Goal: Task Accomplishment & Management: Use online tool/utility

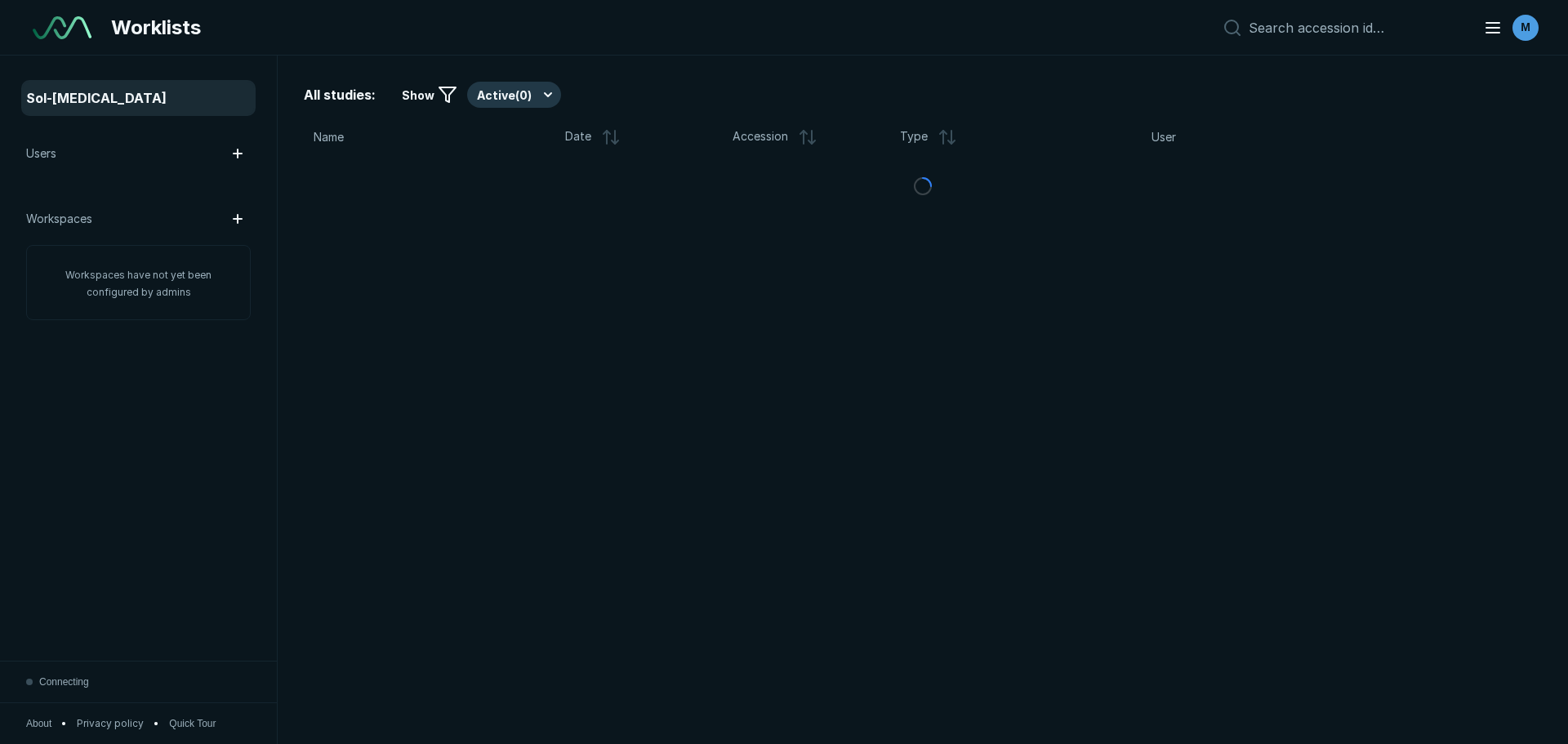
scroll to position [5163, 9152]
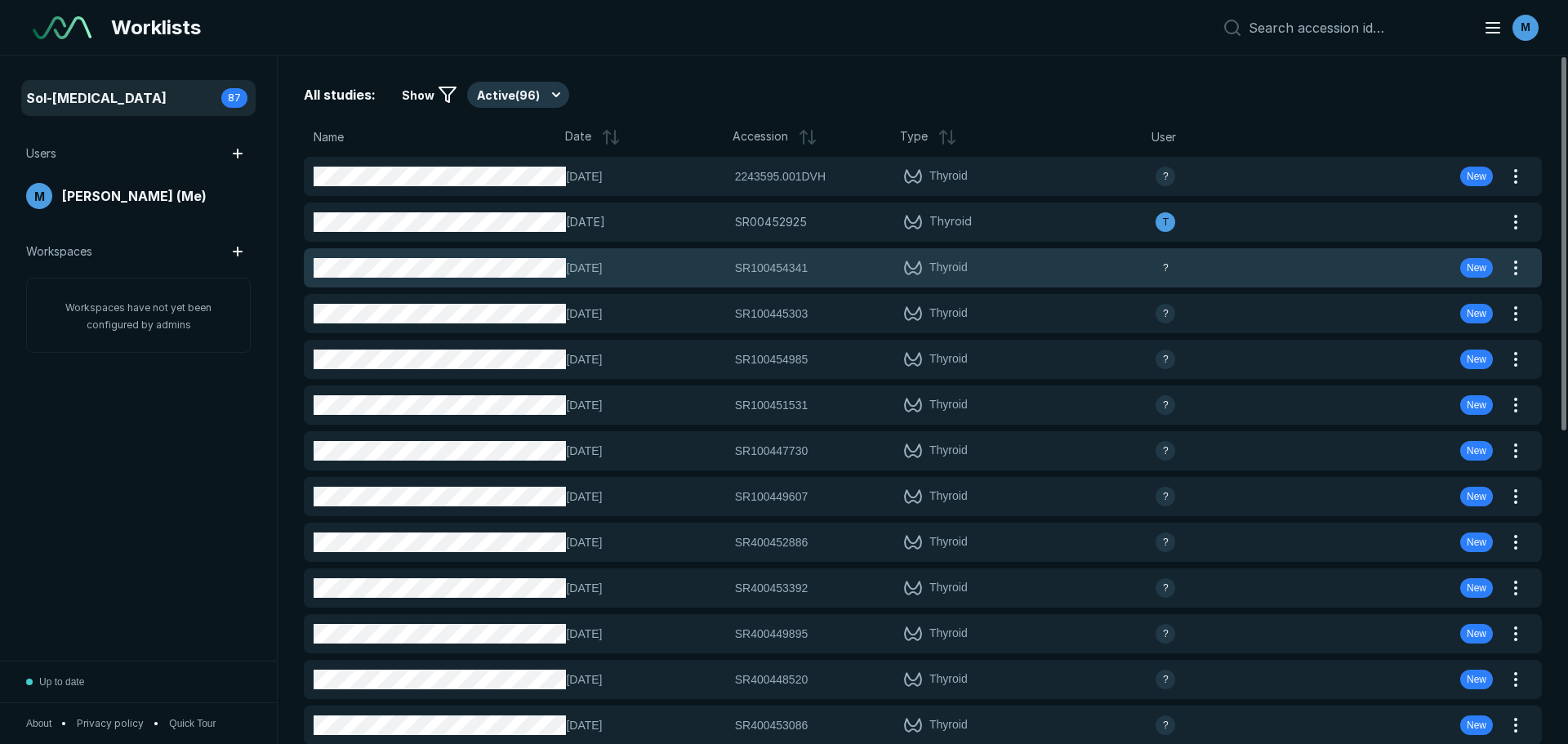
click at [1476, 271] on span "New" at bounding box center [1477, 267] width 20 height 14
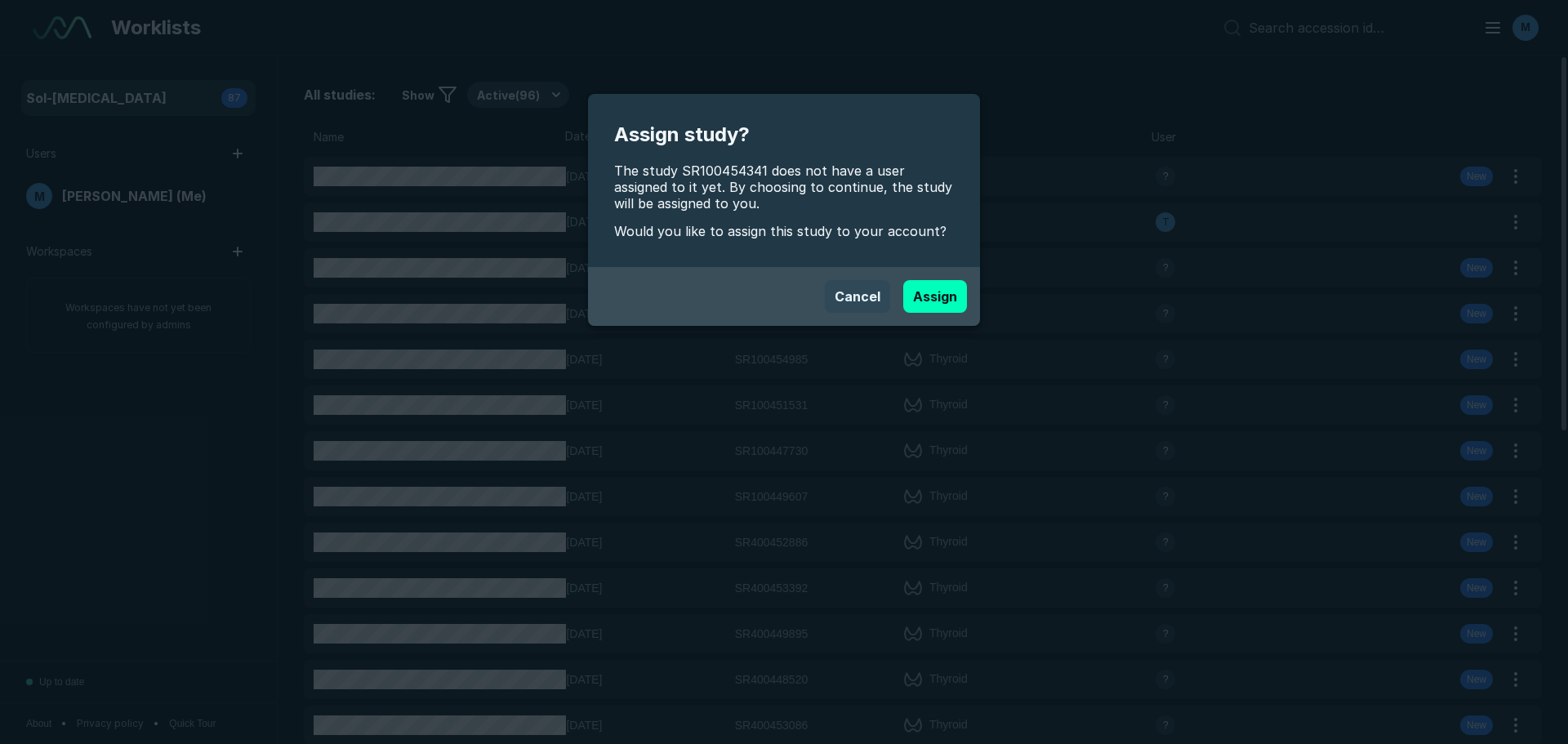
click at [850, 293] on button "Cancel" at bounding box center [857, 296] width 65 height 32
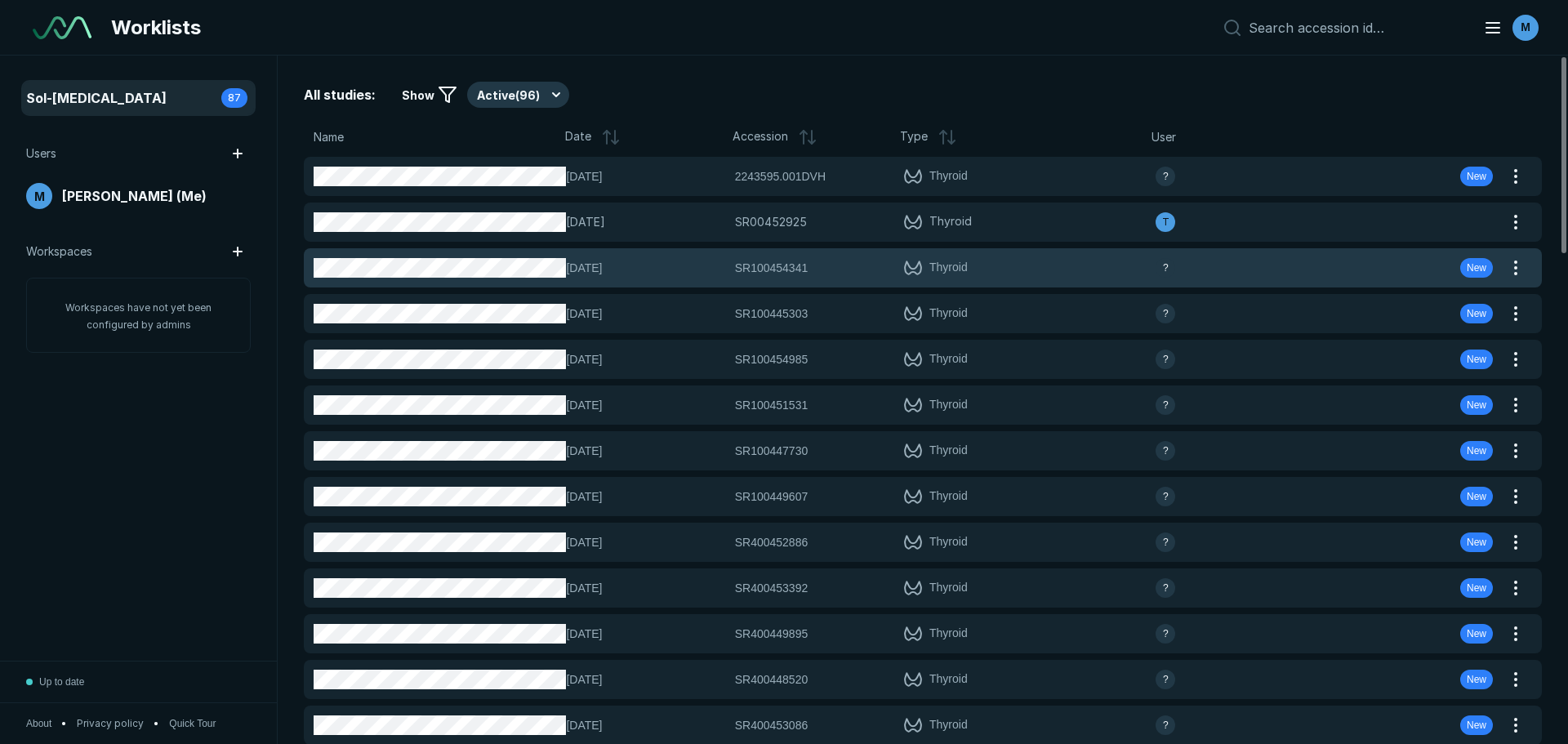
click at [1482, 270] on span "New" at bounding box center [1477, 267] width 20 height 14
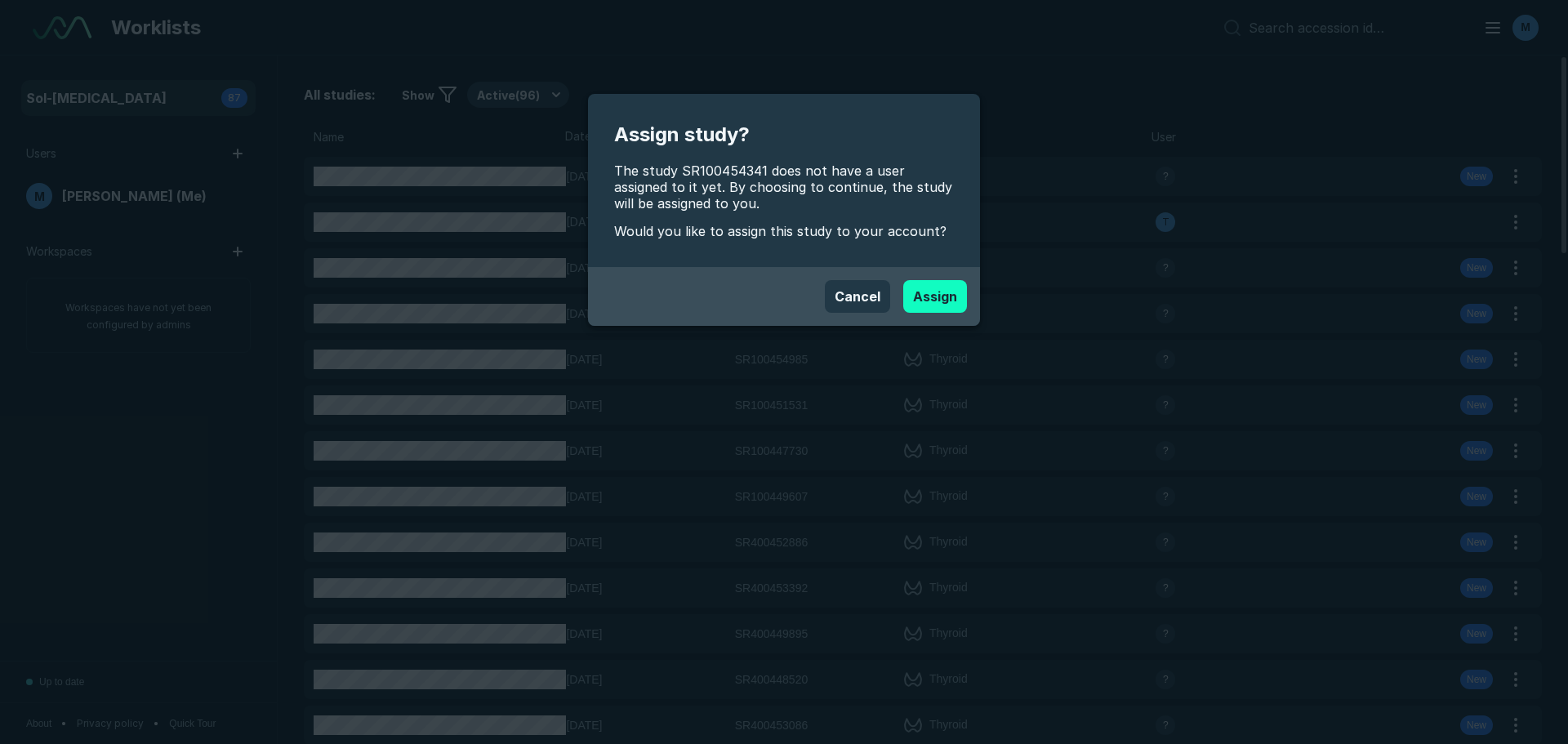
click at [927, 296] on button "Assign" at bounding box center [935, 296] width 64 height 32
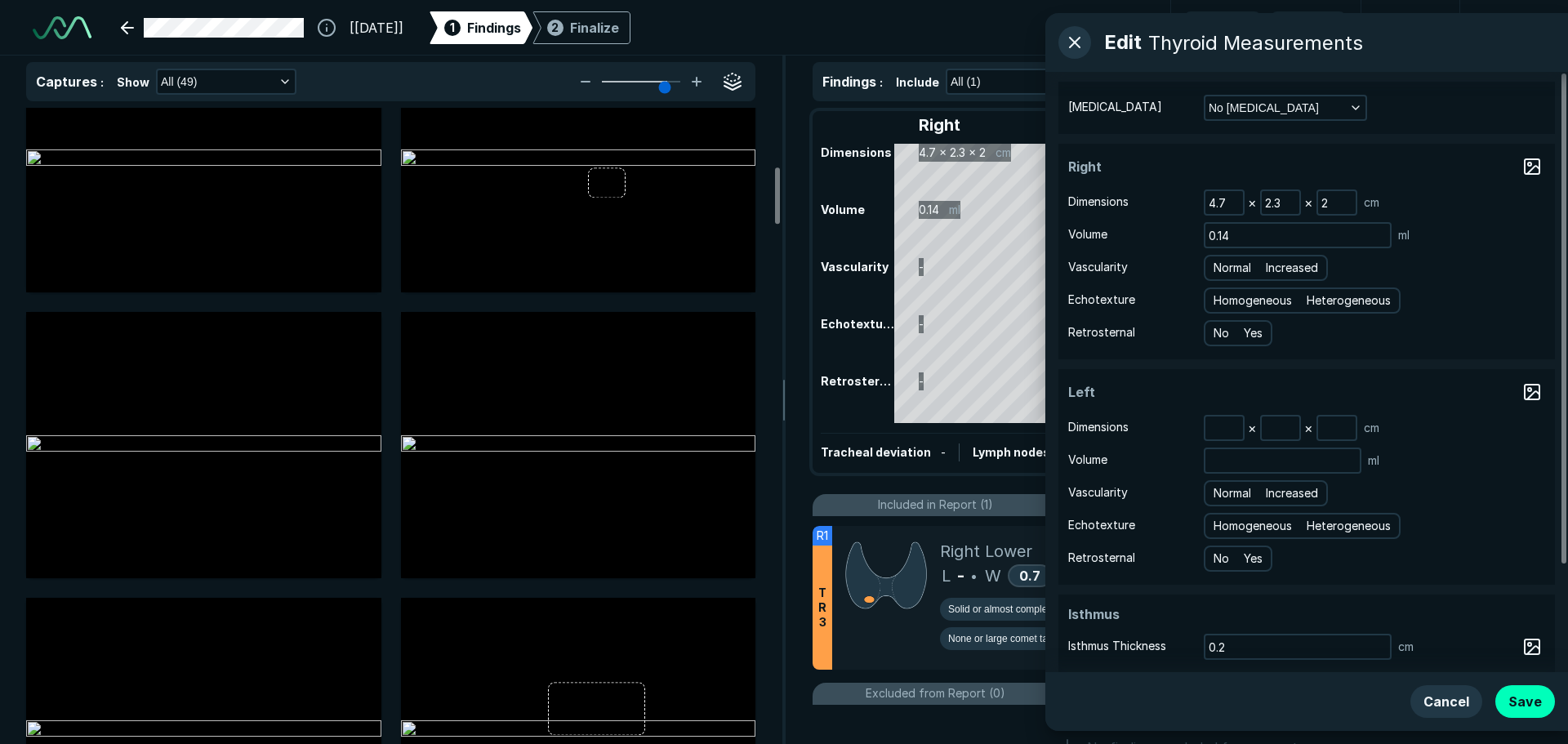
scroll to position [735, 0]
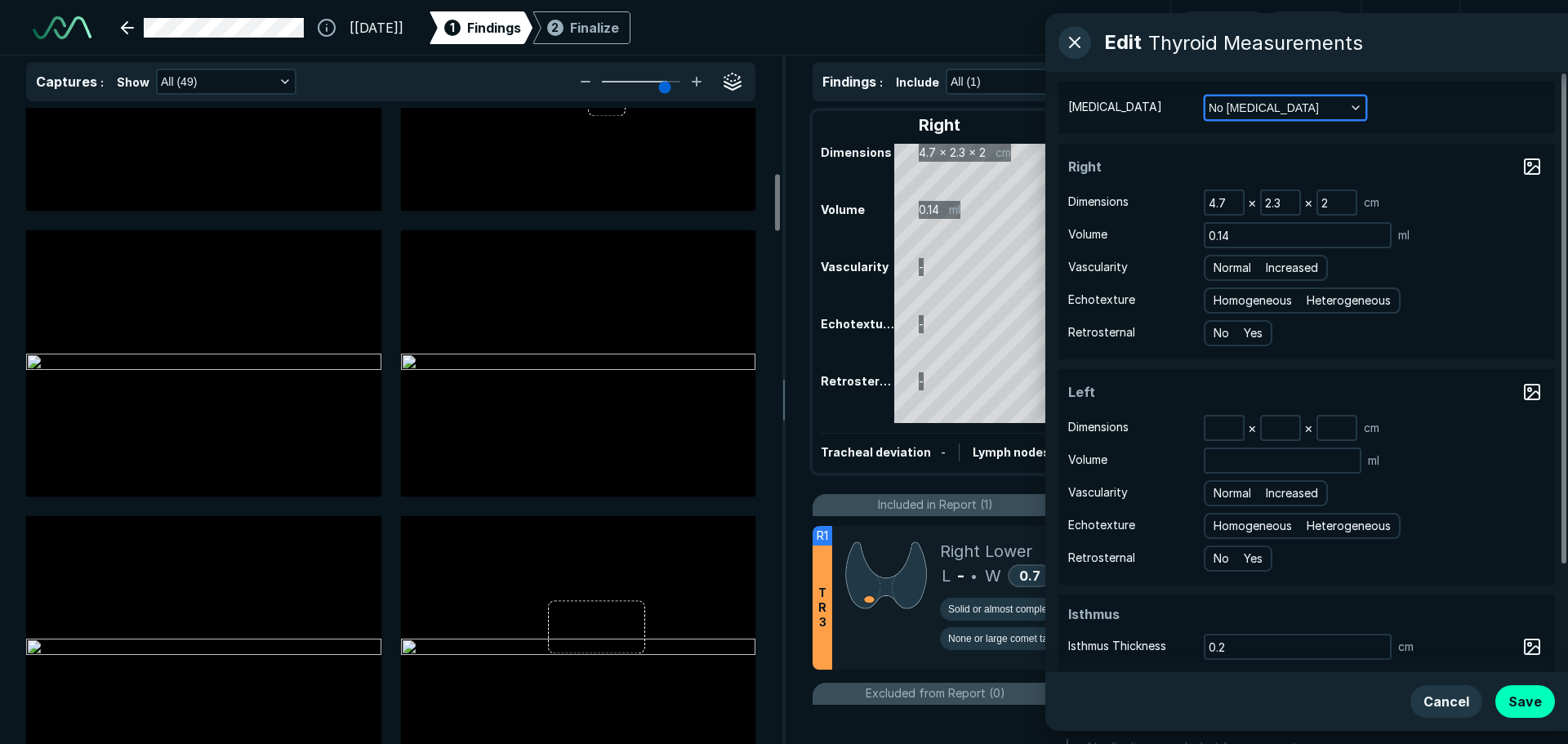
click at [1358, 109] on icon "button" at bounding box center [1355, 108] width 13 height 13
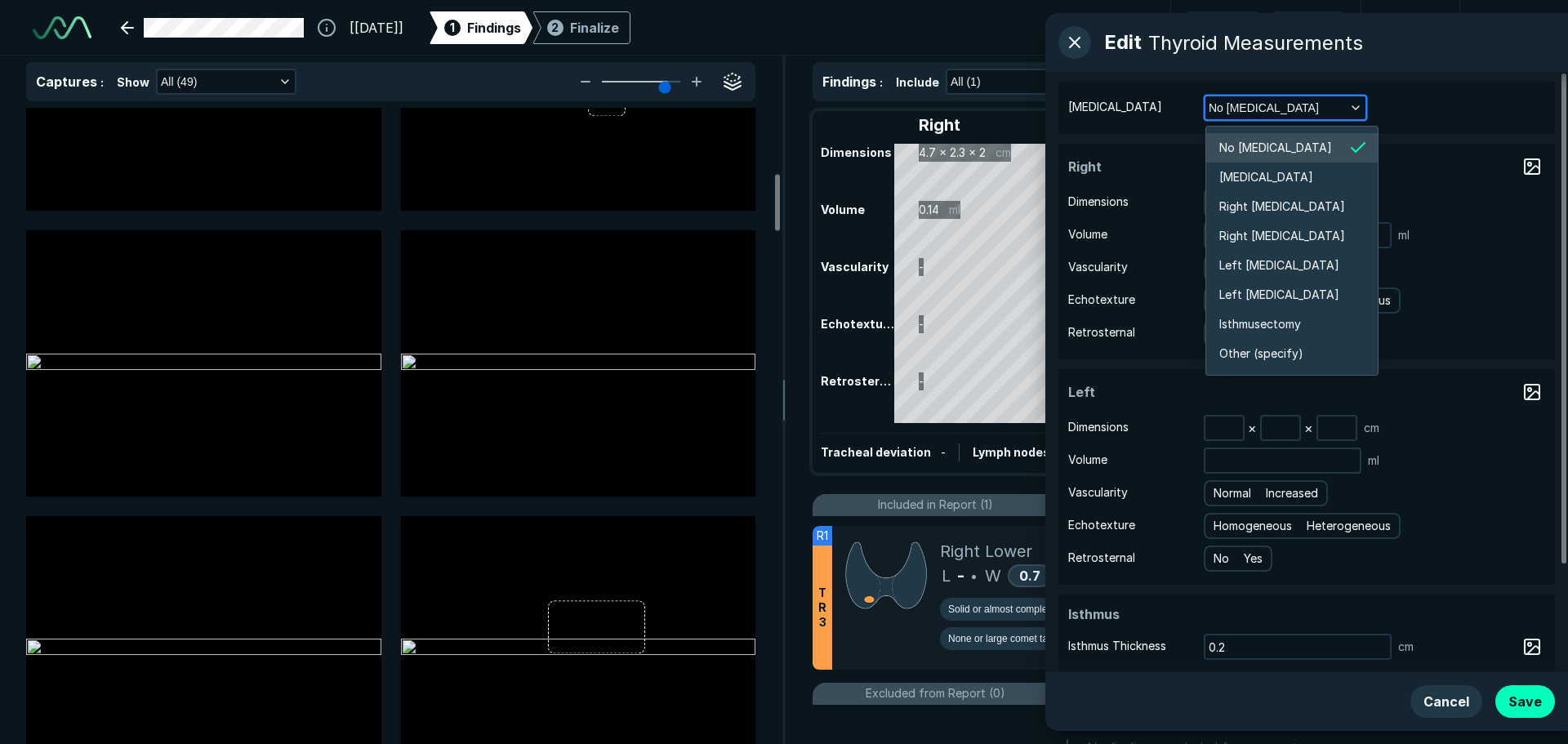
scroll to position [3123, 2957]
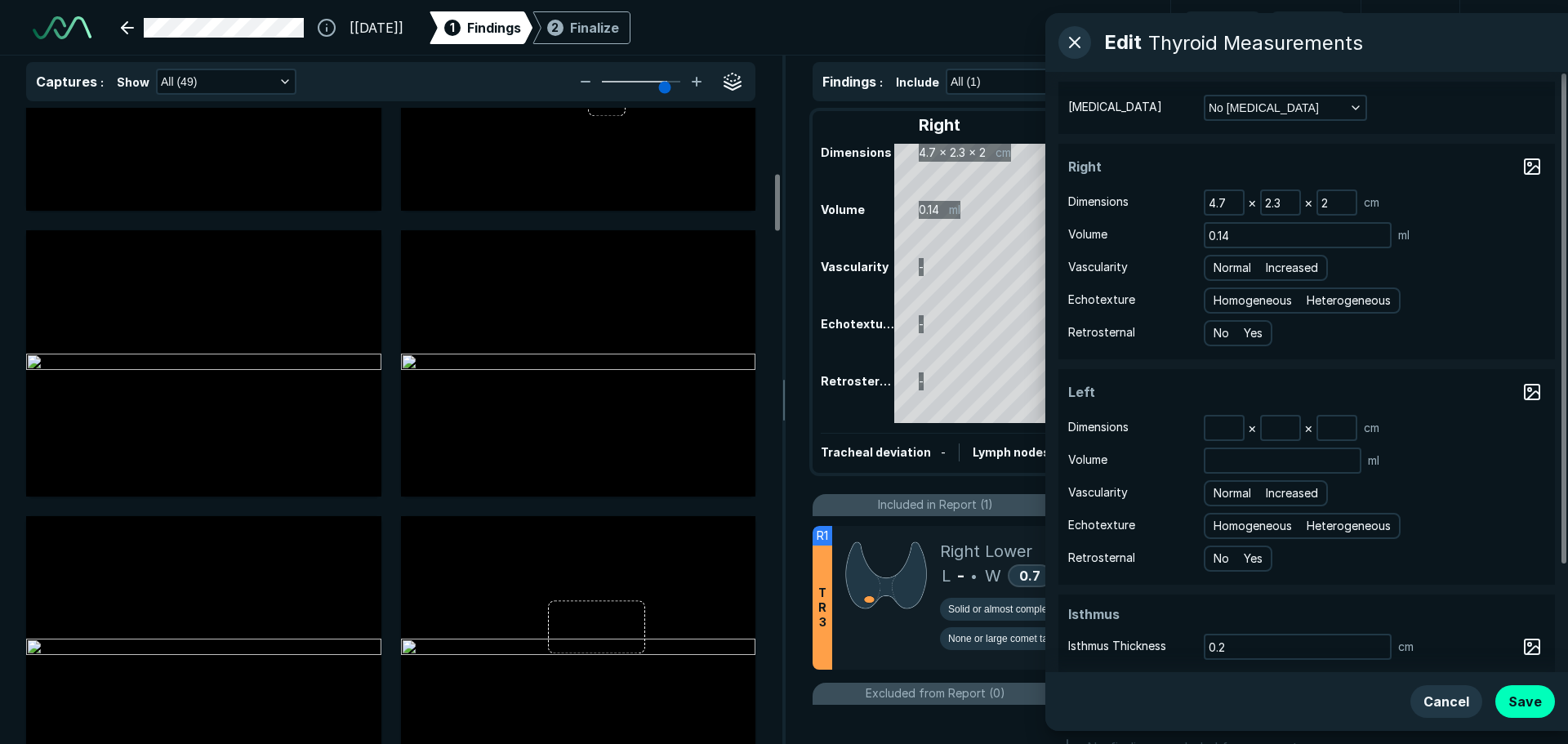
click at [1450, 46] on div "Edit Thyroid Measurements" at bounding box center [1306, 43] width 523 height 59
click at [1350, 107] on icon "button" at bounding box center [1355, 108] width 13 height 13
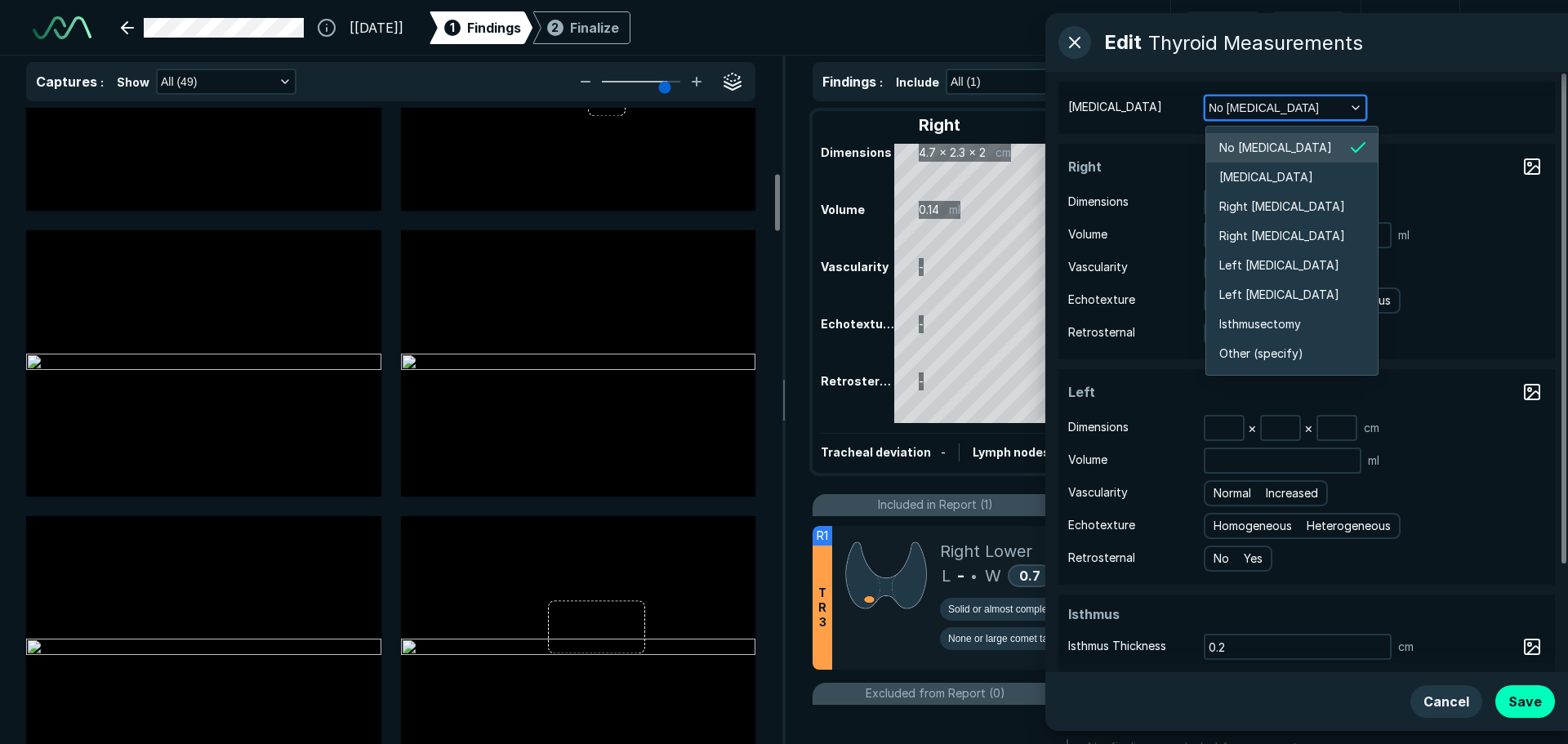
click at [1353, 106] on icon "button" at bounding box center [1355, 108] width 13 height 13
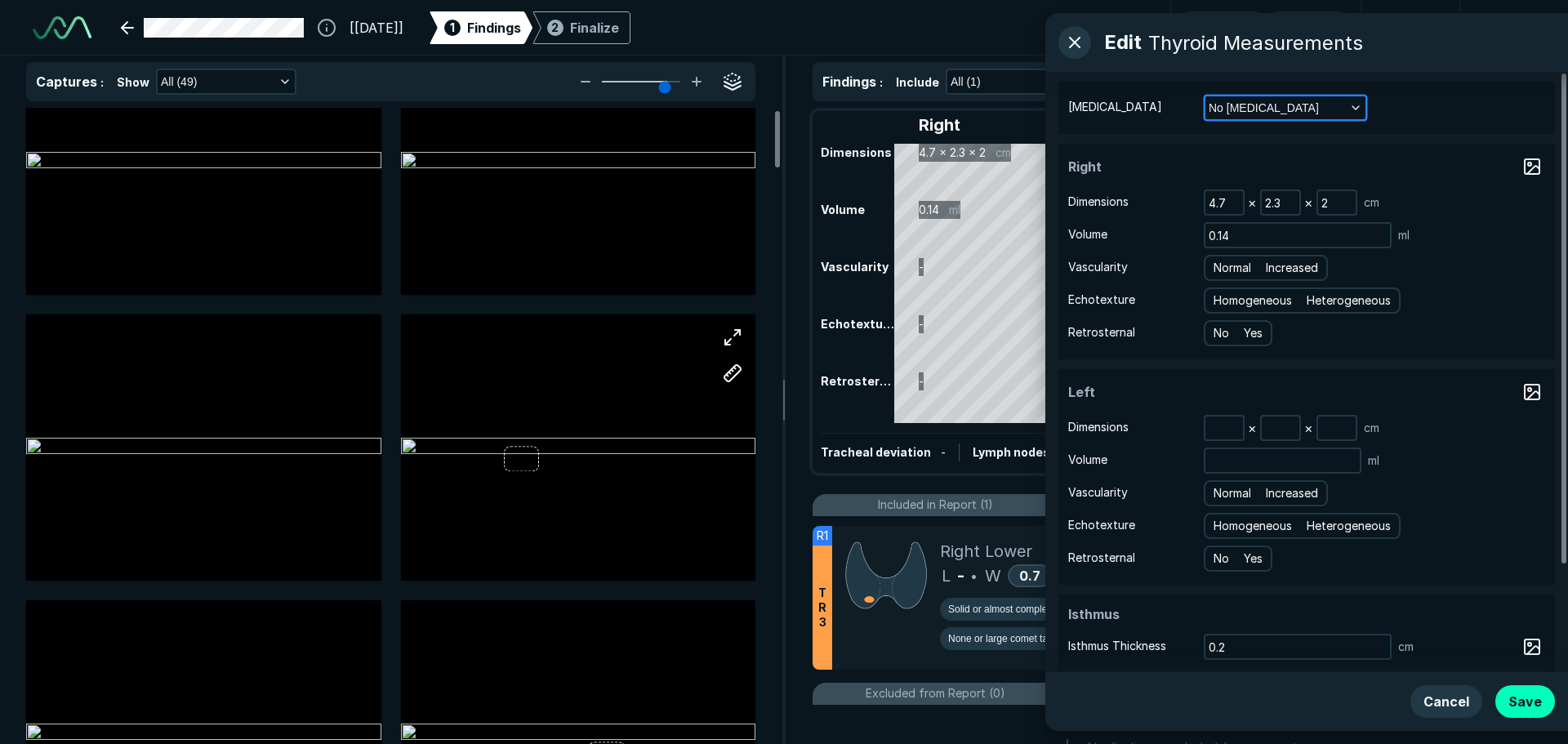
scroll to position [0, 0]
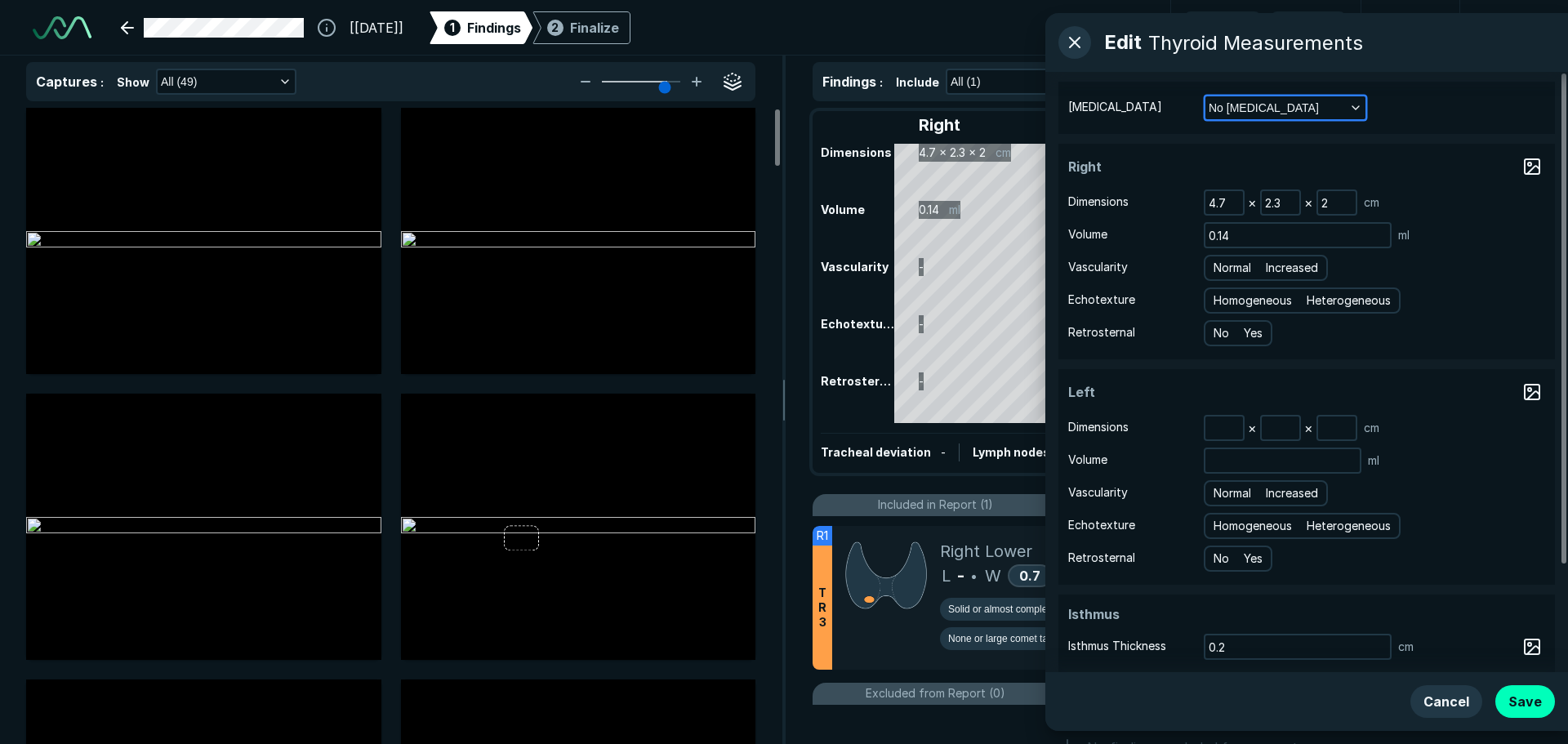
drag, startPoint x: 1349, startPoint y: 108, endPoint x: 1321, endPoint y: 112, distance: 28.3
click at [1349, 107] on button "No [MEDICAL_DATA]" at bounding box center [1285, 107] width 160 height 22
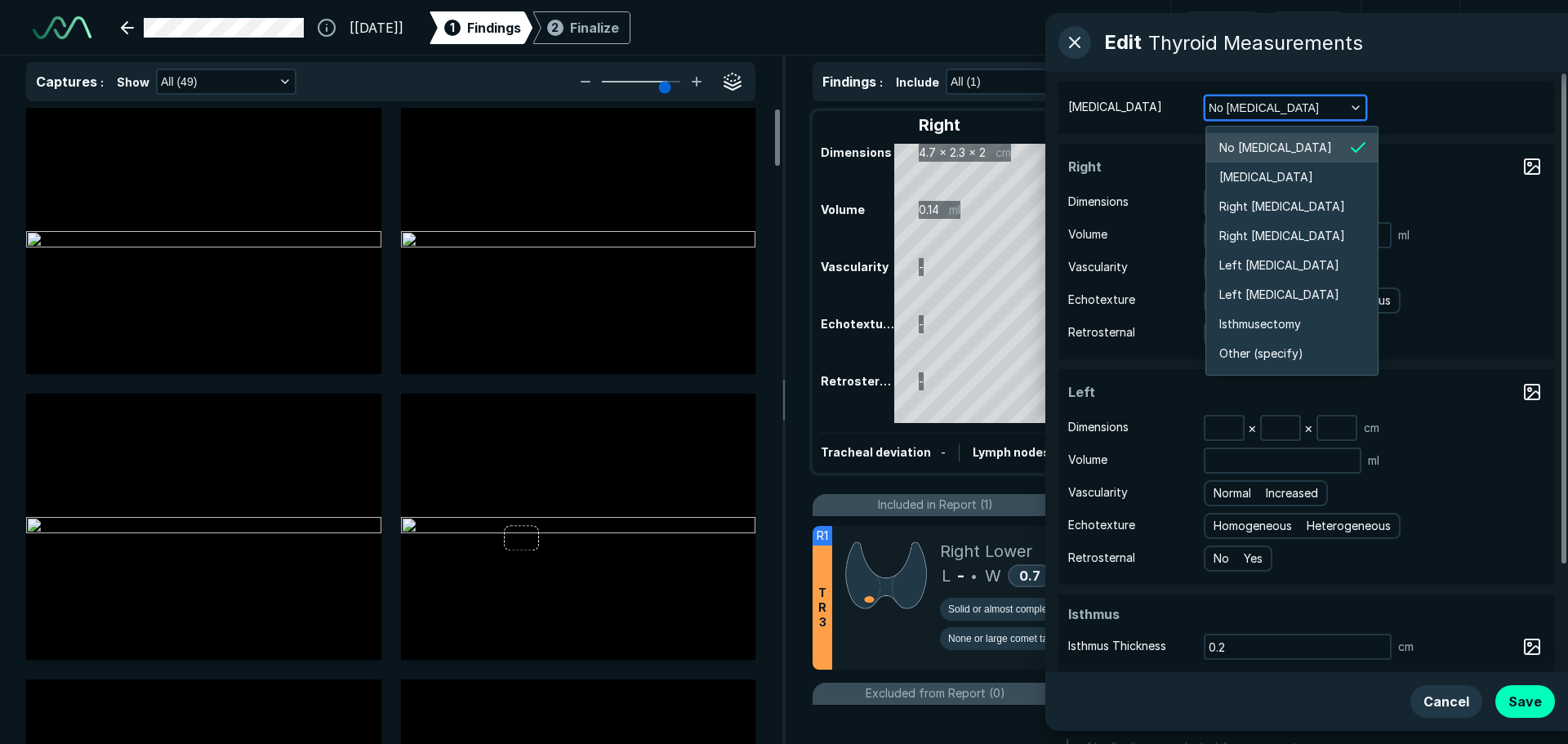
scroll to position [3123, 2957]
click at [1457, 90] on div "[MEDICAL_DATA] No [MEDICAL_DATA]" at bounding box center [1306, 108] width 496 height 52
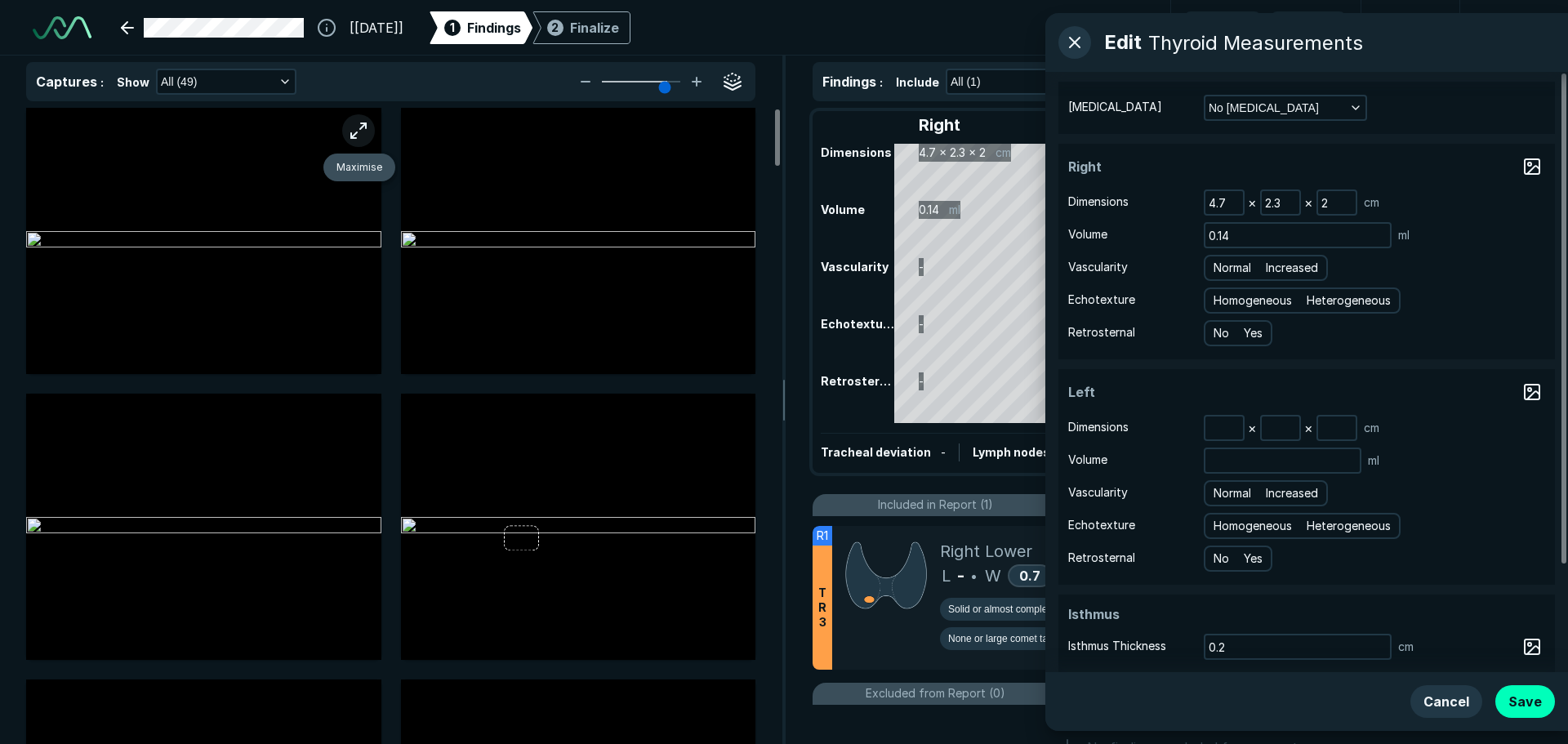
click at [359, 127] on button "button" at bounding box center [358, 130] width 32 height 32
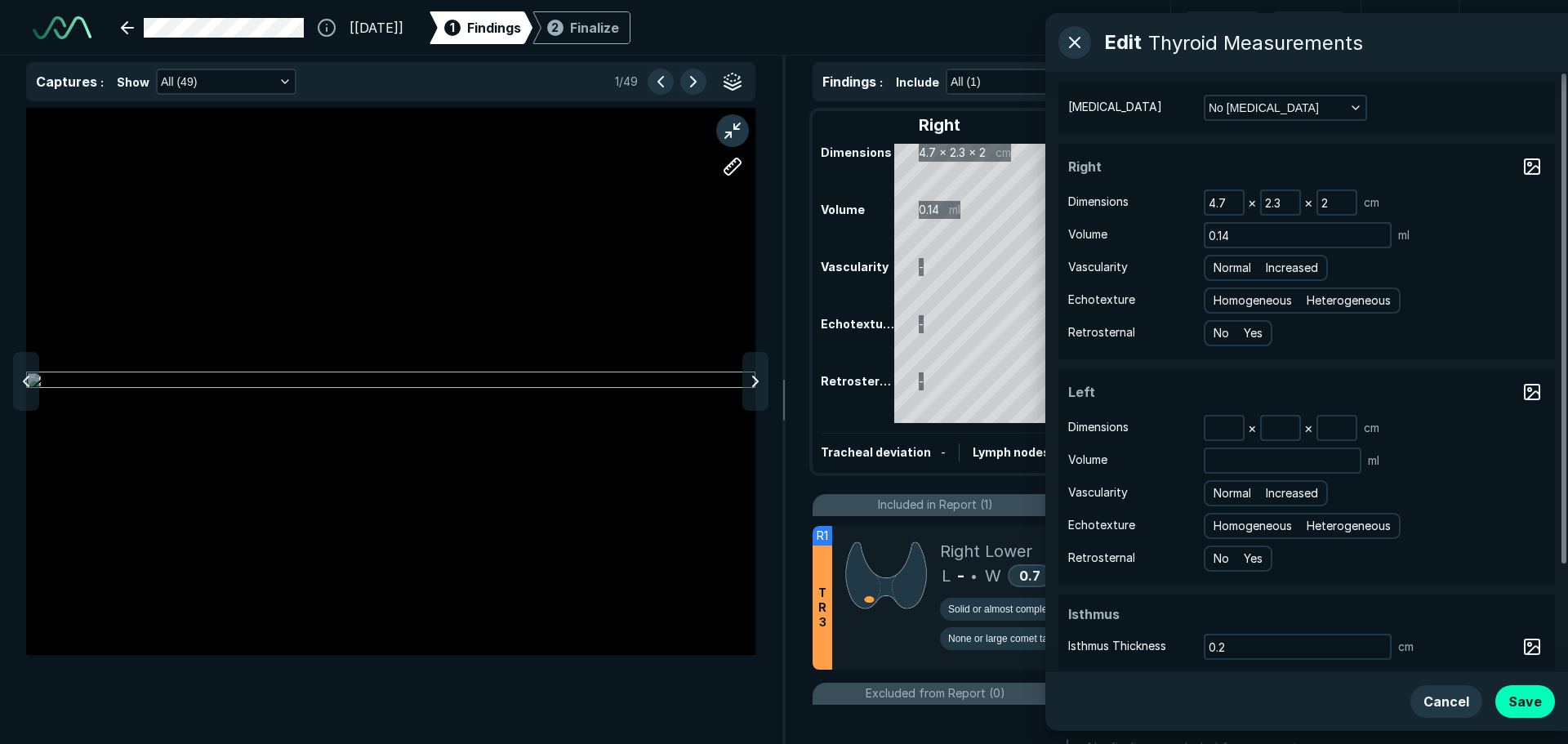
scroll to position [4784, 5353]
click at [736, 127] on button "button" at bounding box center [732, 130] width 32 height 32
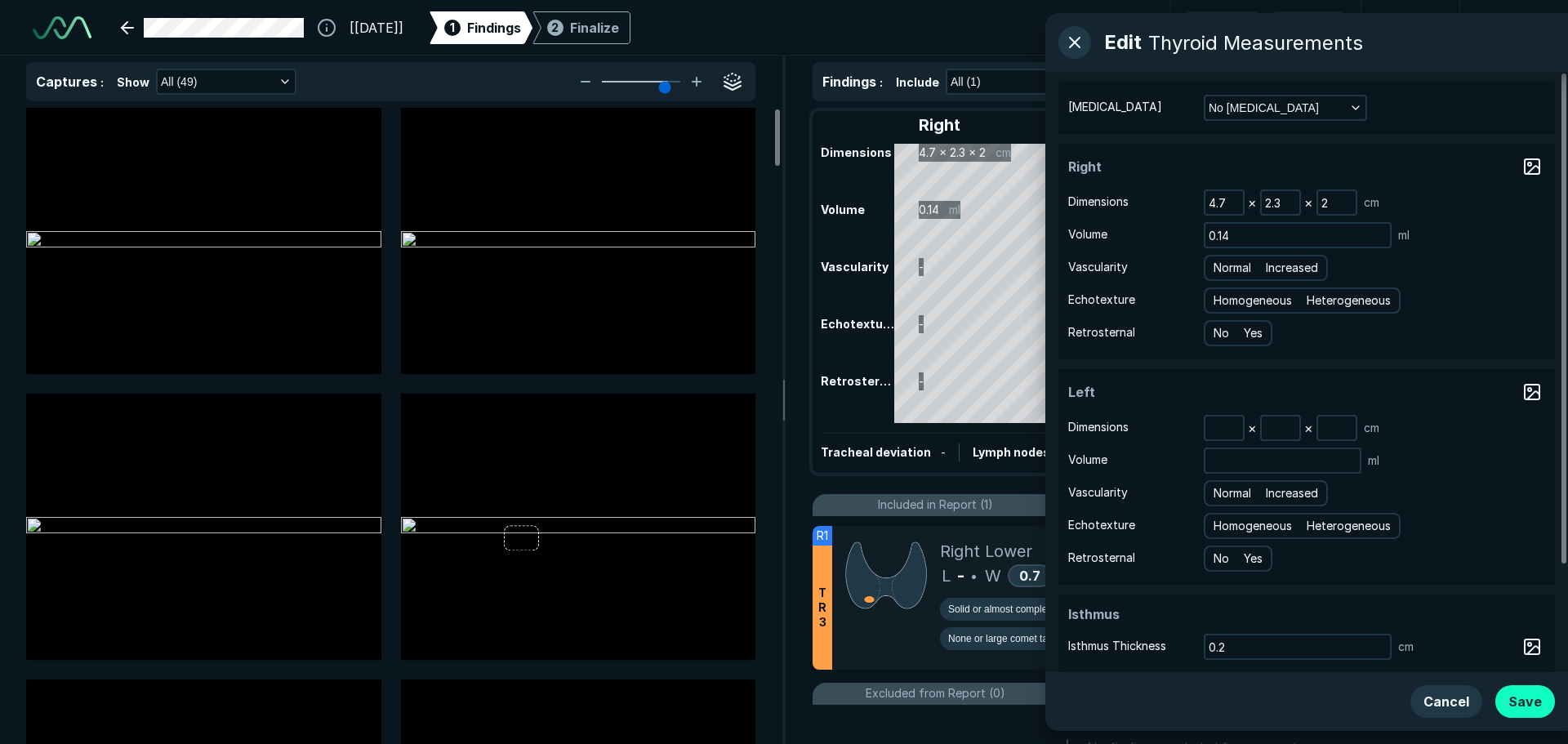
click at [1538, 703] on button "Save" at bounding box center [1525, 702] width 59 height 32
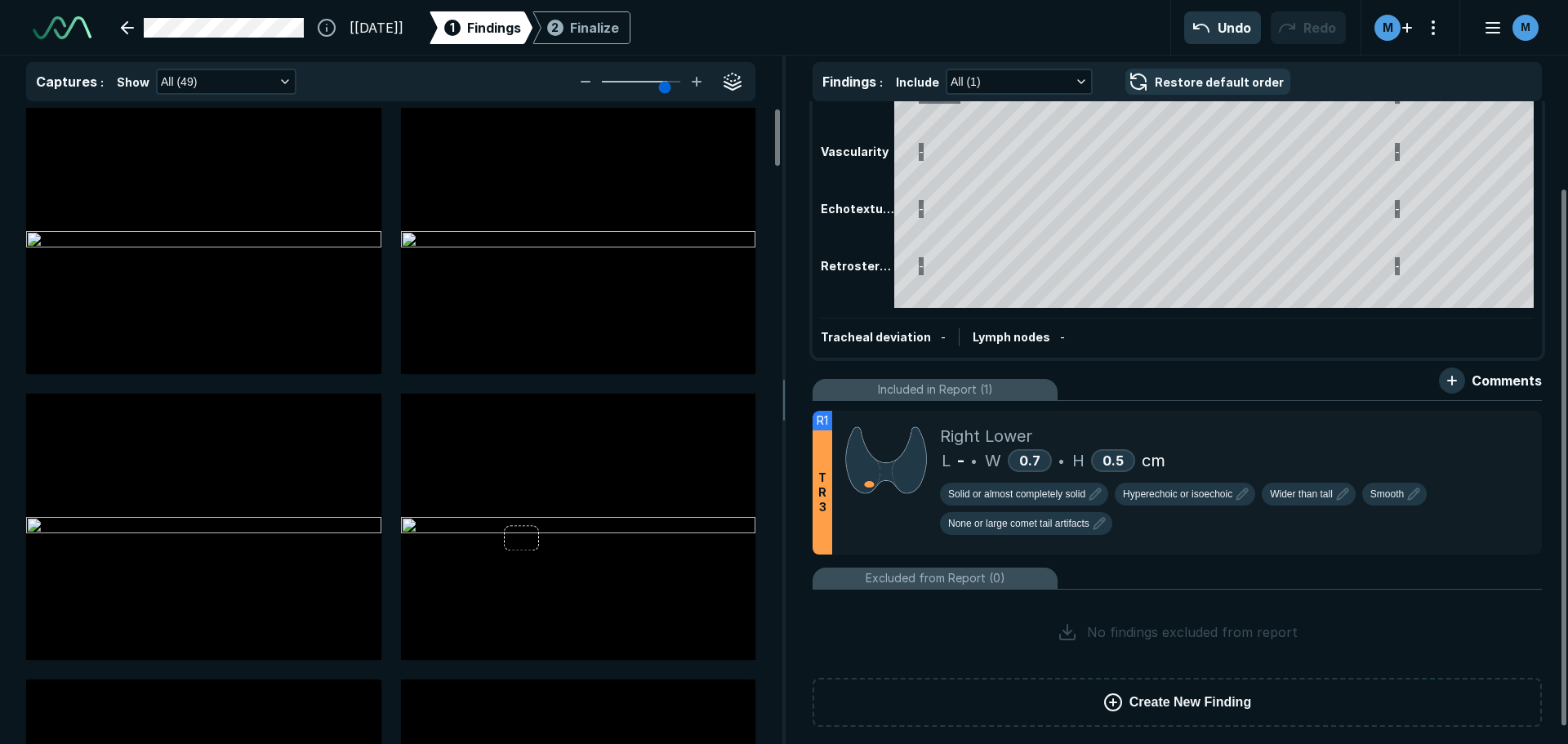
scroll to position [124, 0]
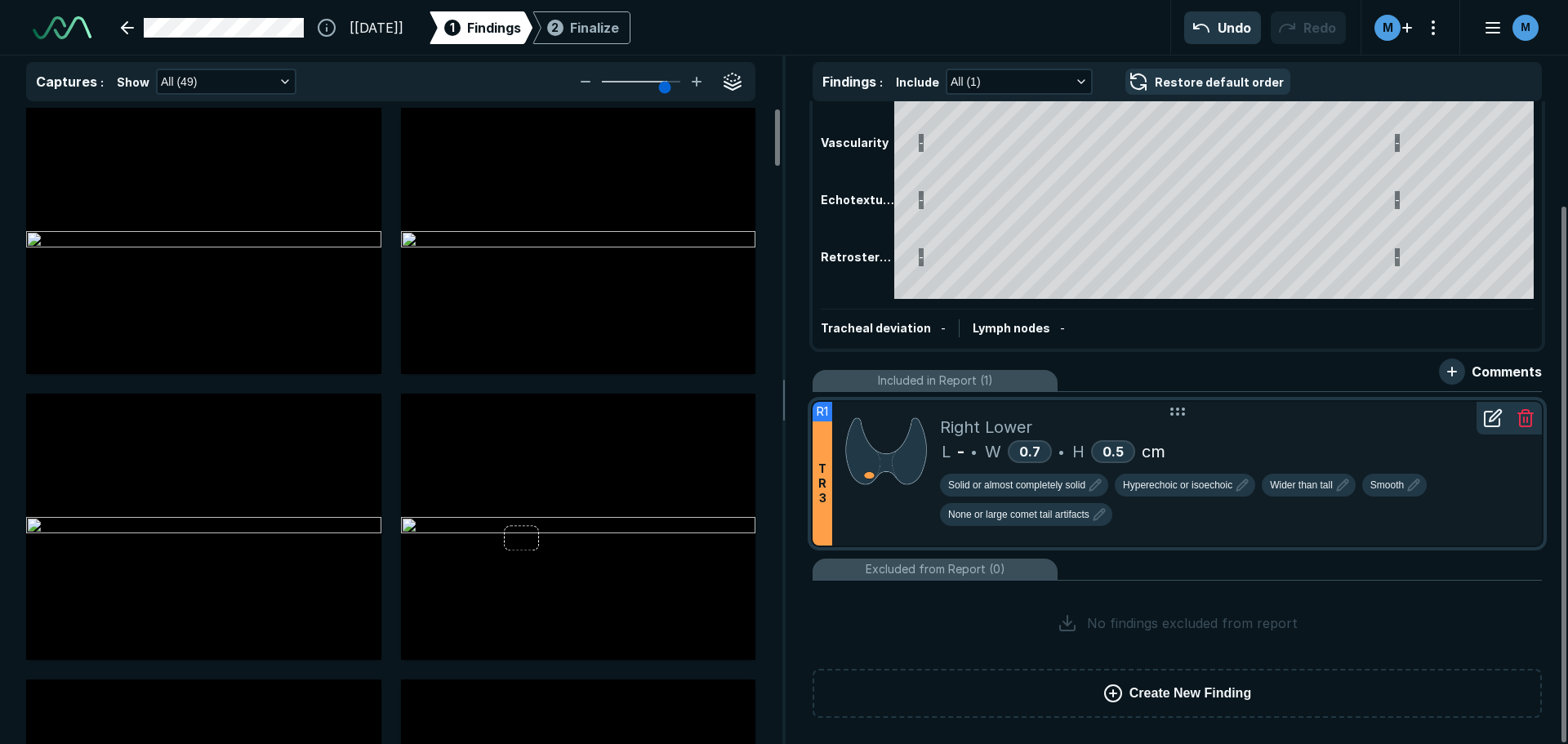
click at [1490, 418] on icon at bounding box center [1494, 416] width 12 height 12
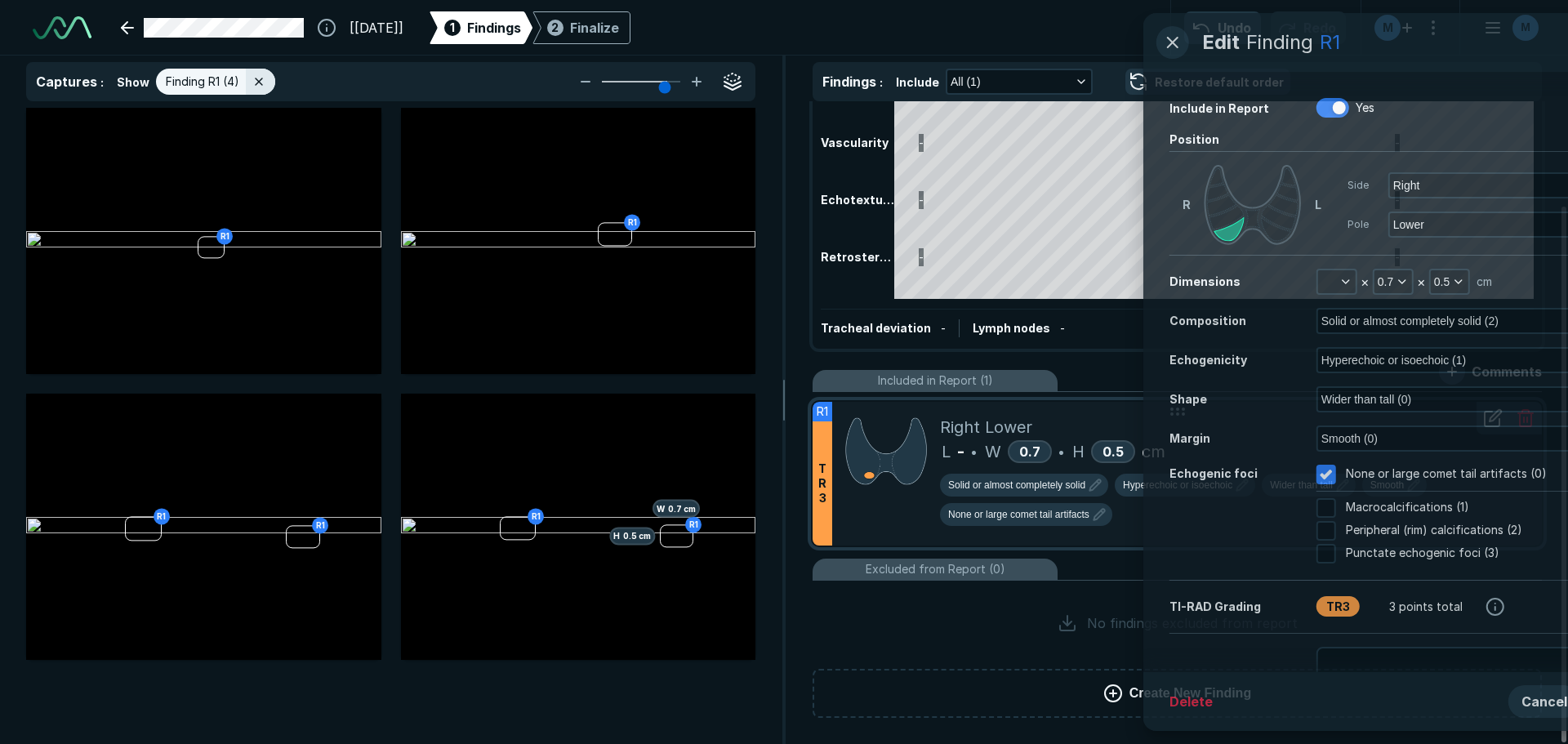
scroll to position [4784, 5353]
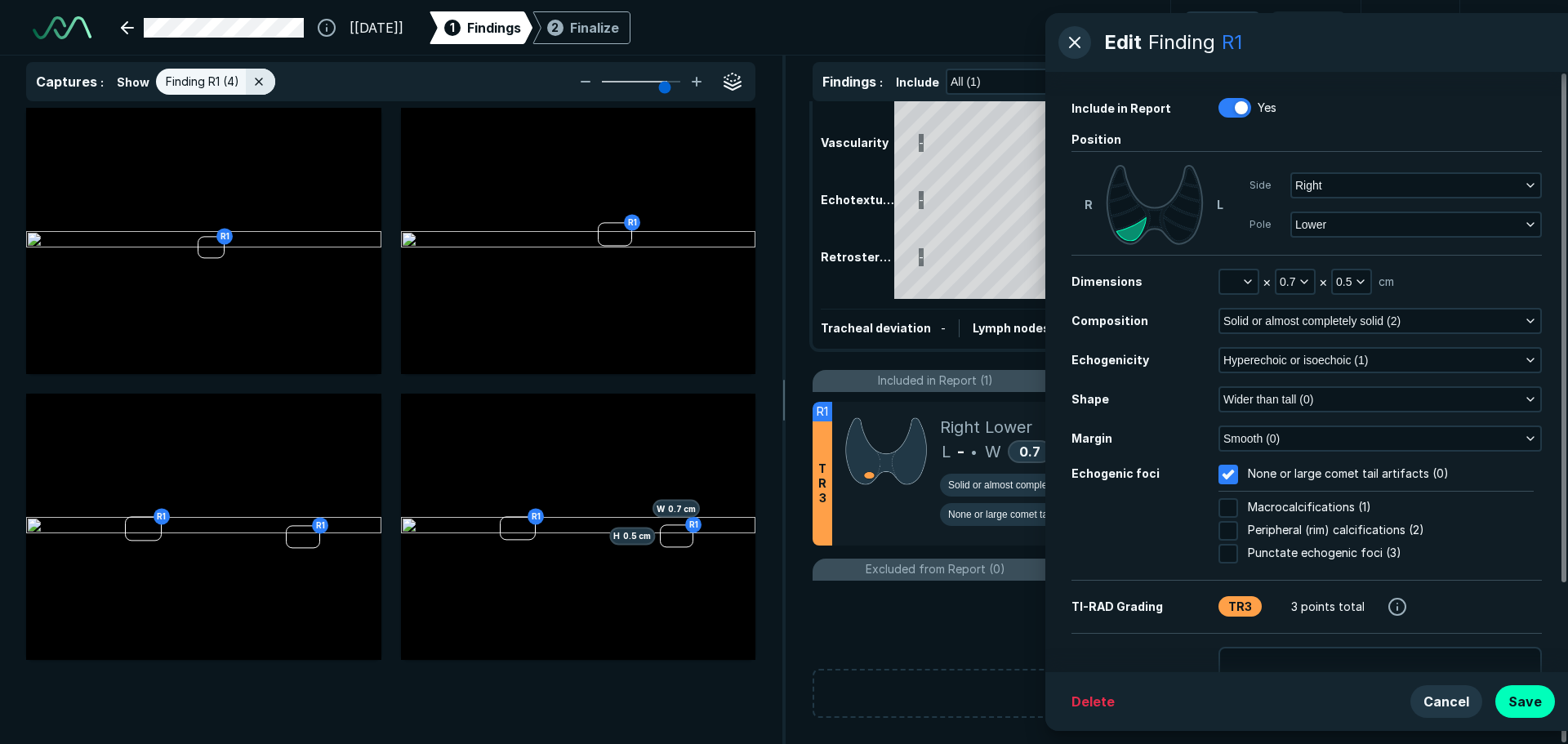
drag, startPoint x: 1440, startPoint y: 696, endPoint x: 1407, endPoint y: 519, distance: 180.0
click at [1407, 523] on div "Edit Finding R1 Include in Report Yes Position [PERSON_NAME] Side Right Pole Lo…" at bounding box center [1306, 372] width 523 height 718
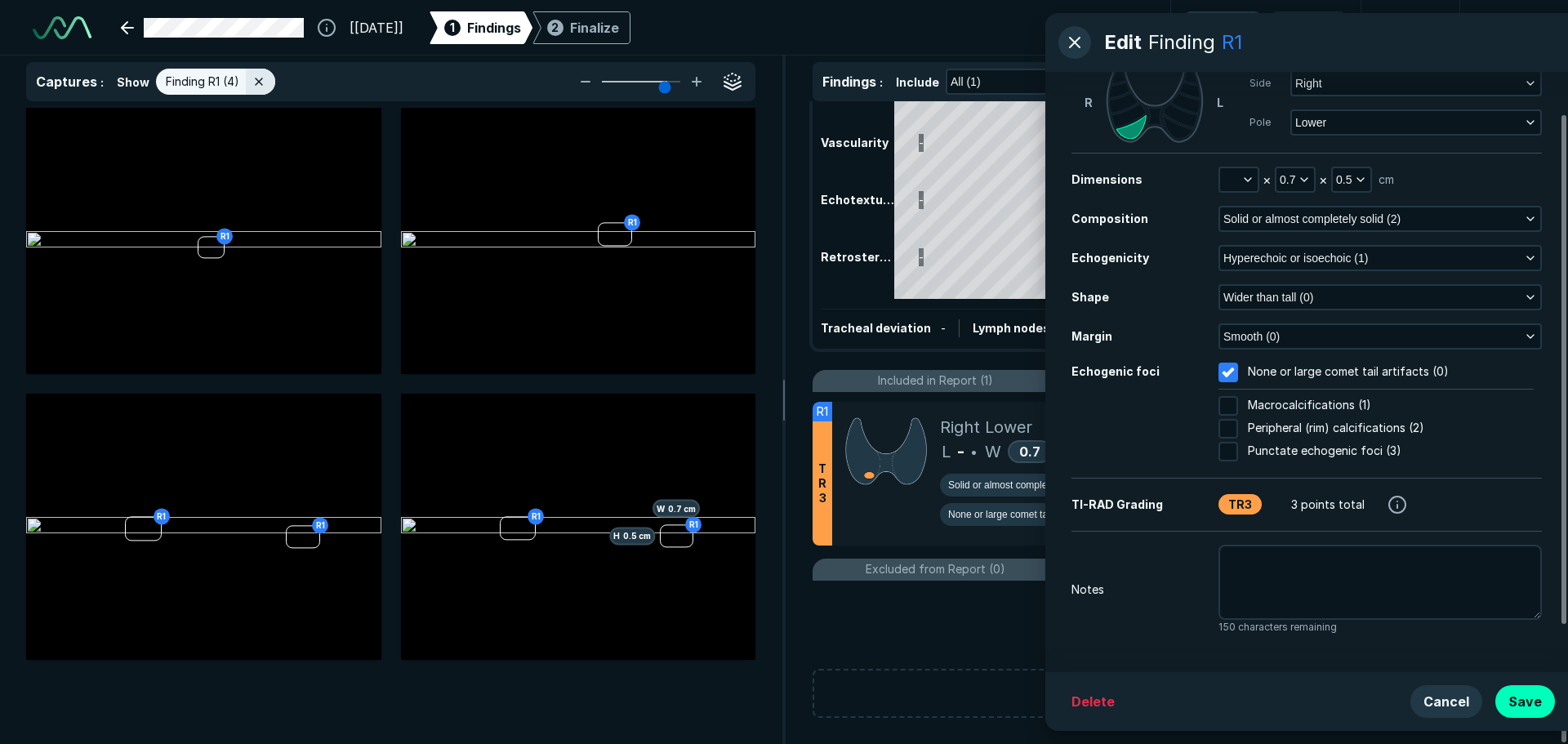
scroll to position [104, 0]
click at [1450, 698] on button "Cancel" at bounding box center [1446, 702] width 72 height 32
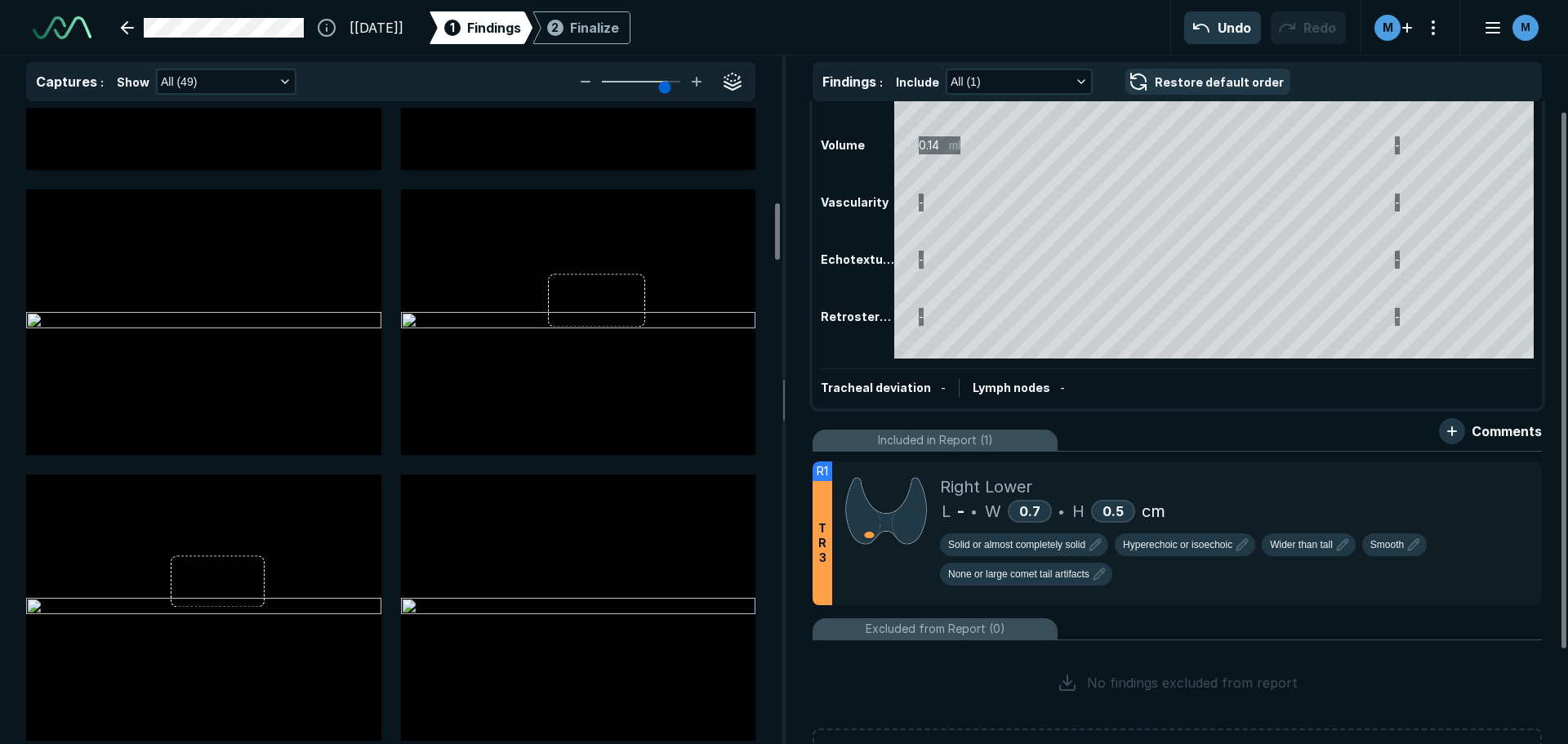
scroll to position [0, 0]
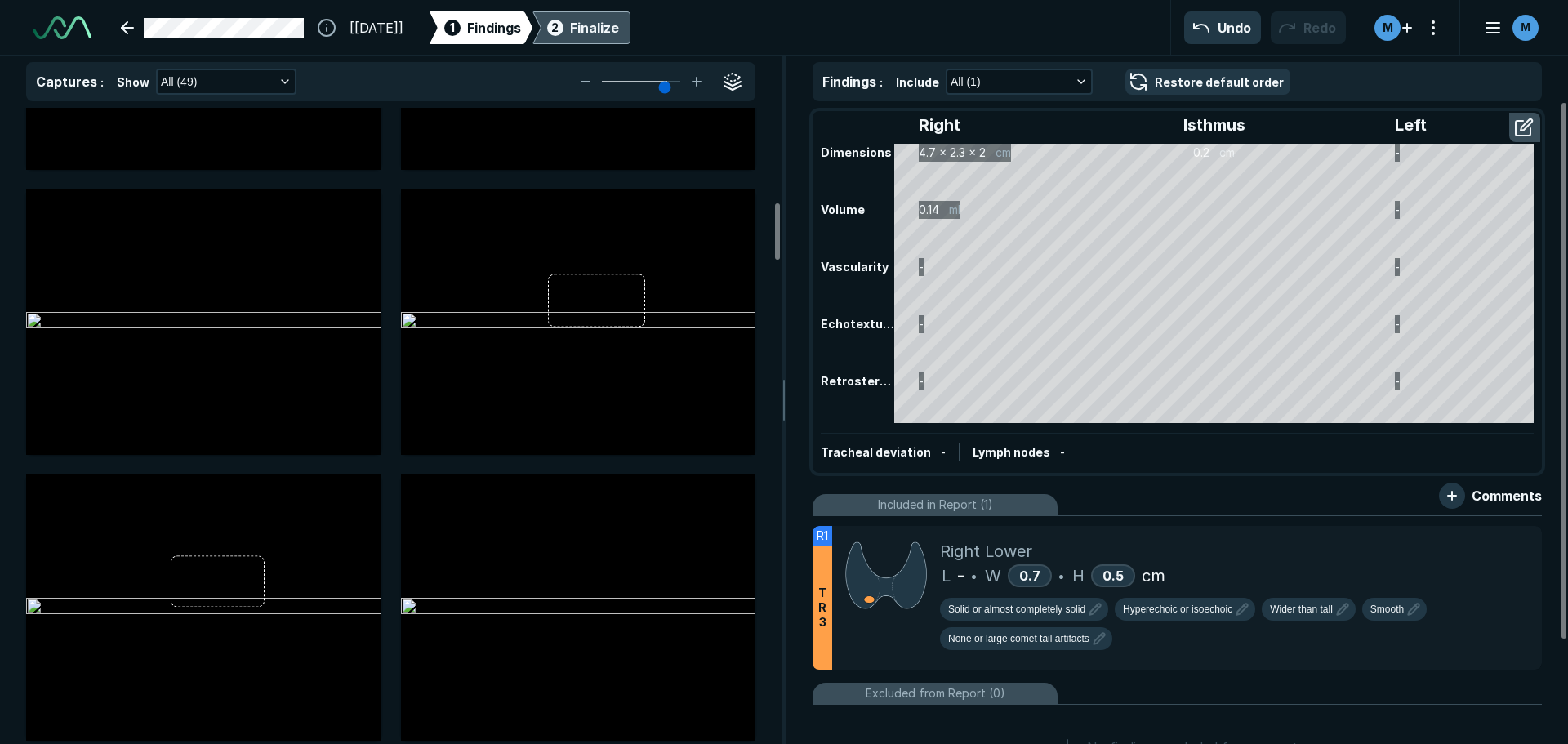
click at [619, 35] on div "Finalize" at bounding box center [594, 28] width 49 height 20
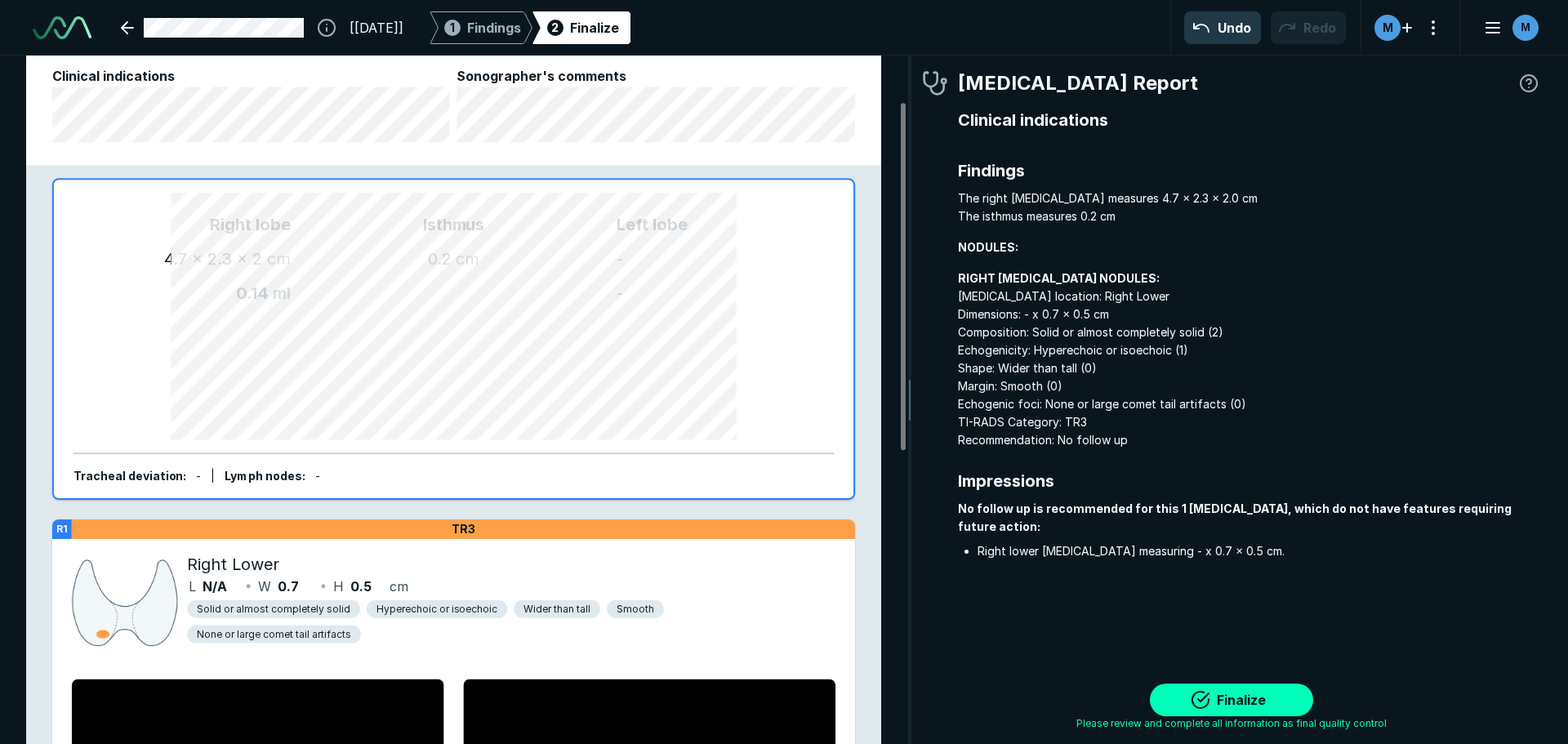
scroll to position [82, 0]
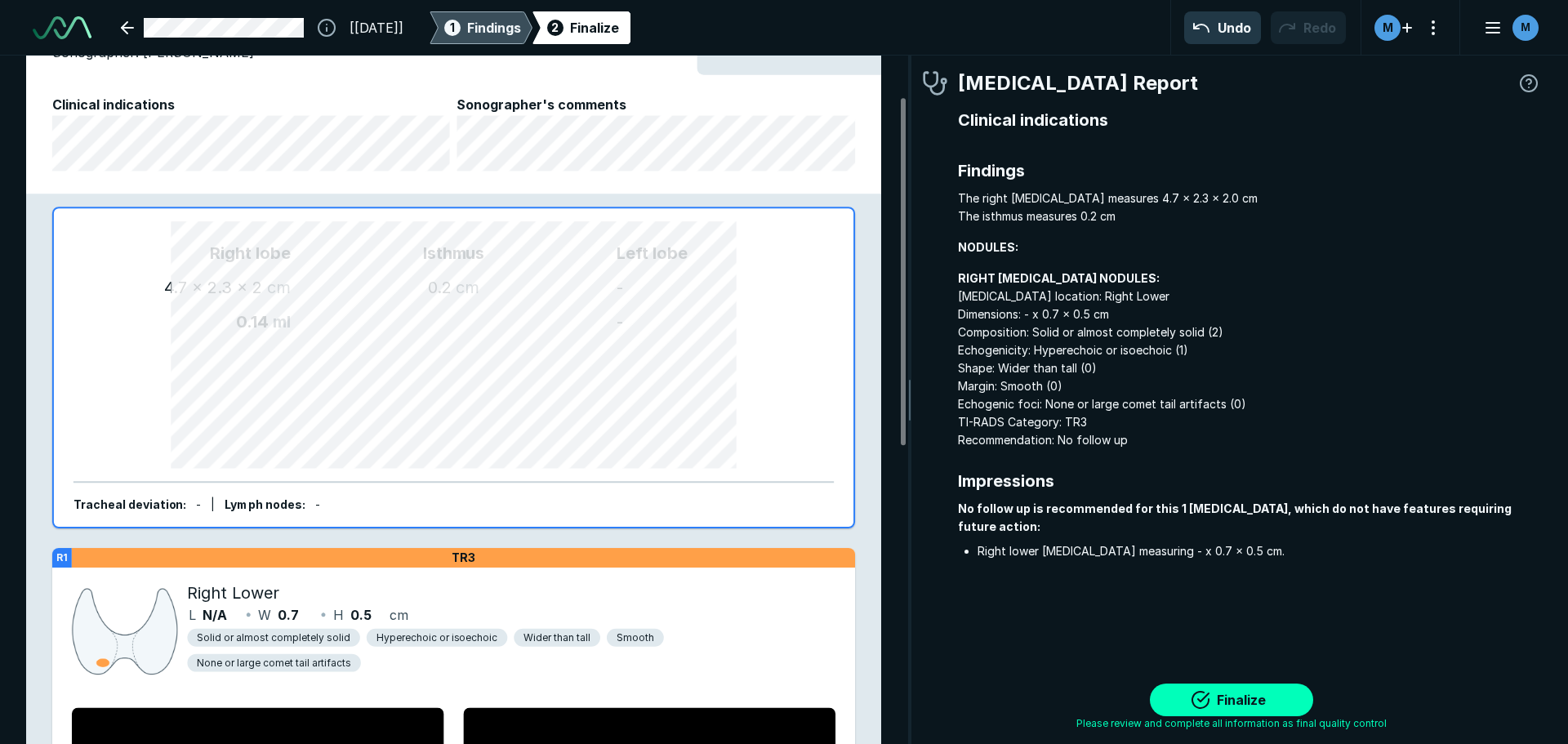
click at [521, 18] on span "Findings" at bounding box center [494, 28] width 54 height 20
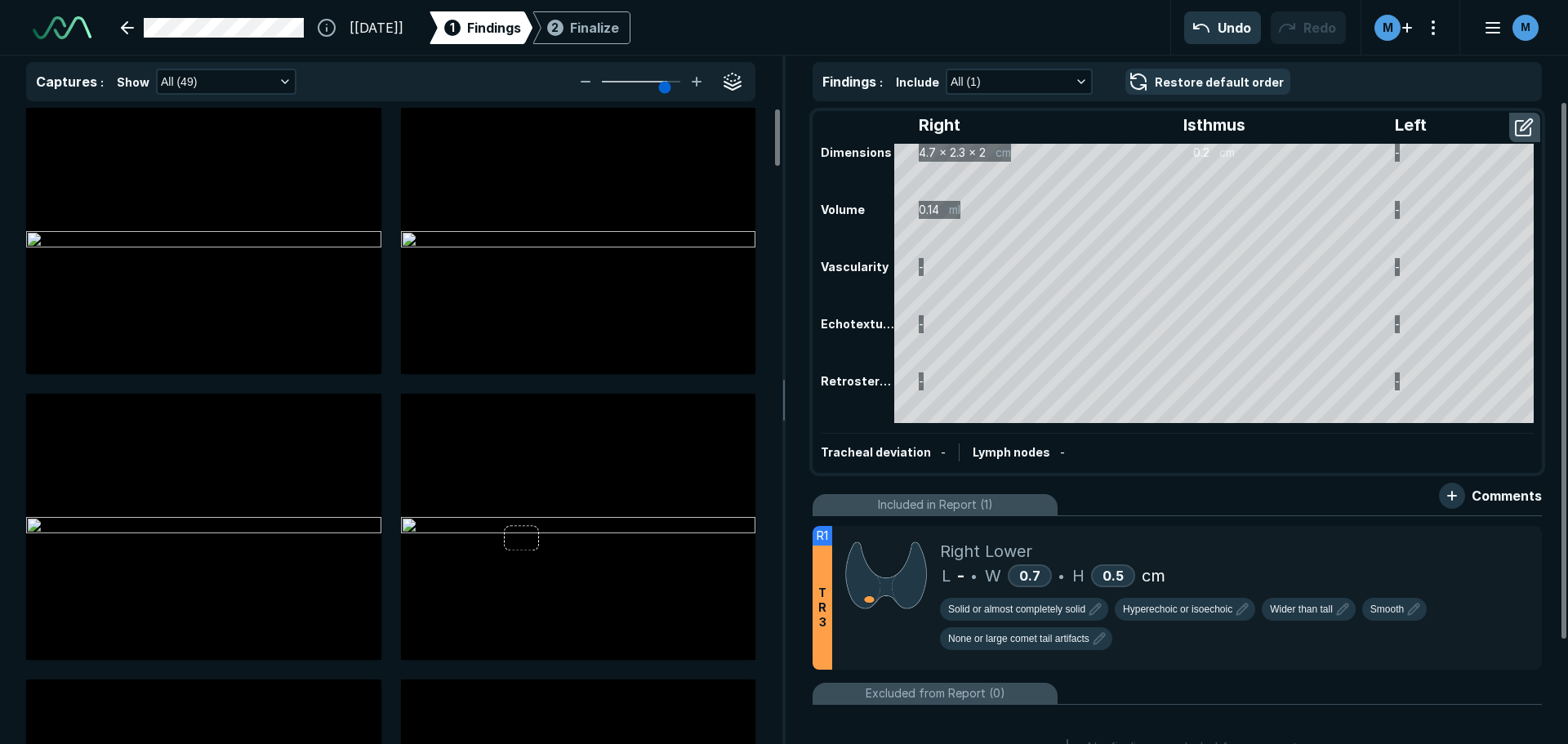
scroll to position [3678, 5365]
click at [1216, 33] on button "Undo" at bounding box center [1223, 28] width 77 height 32
click at [124, 22] on link at bounding box center [213, 28] width 203 height 32
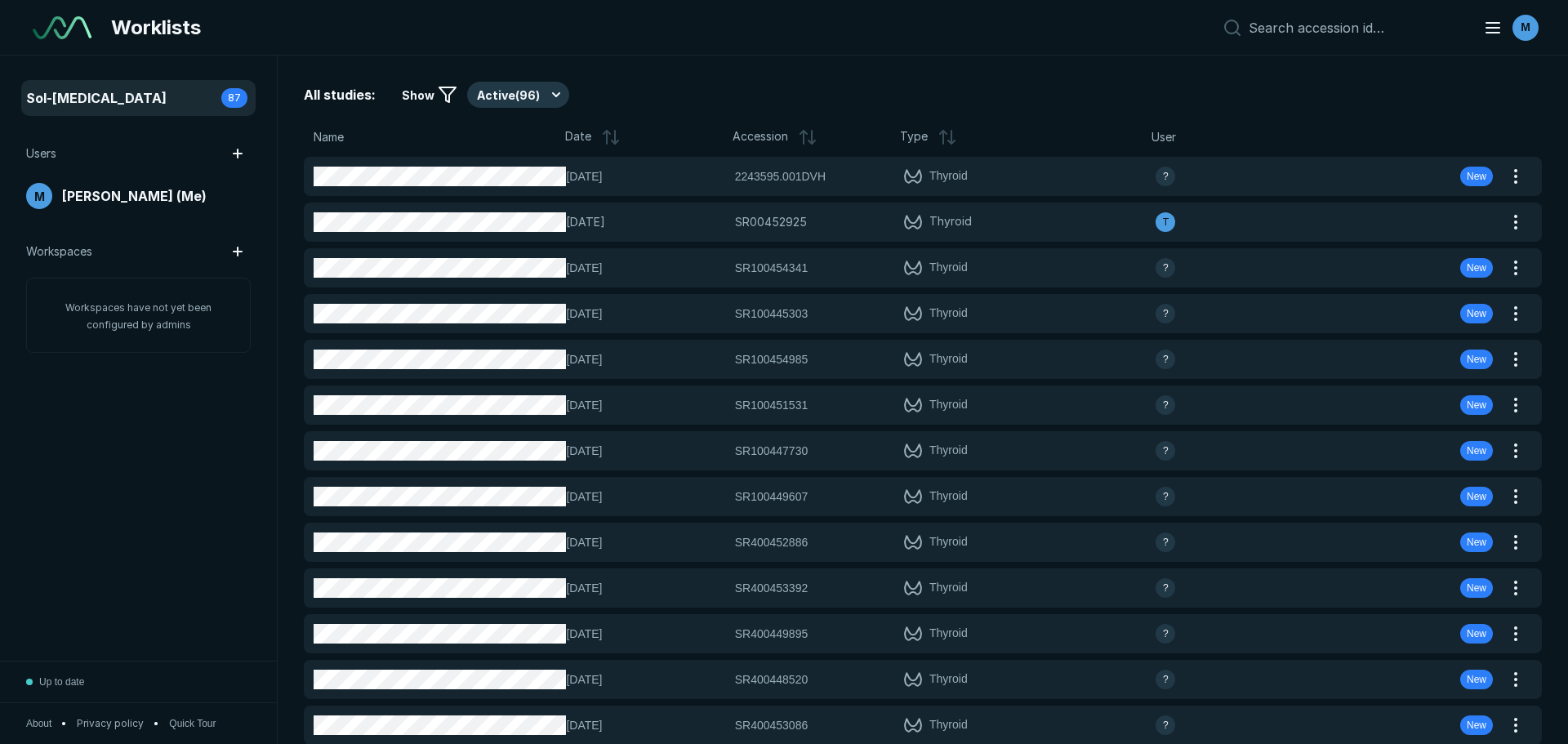
scroll to position [4902, 7642]
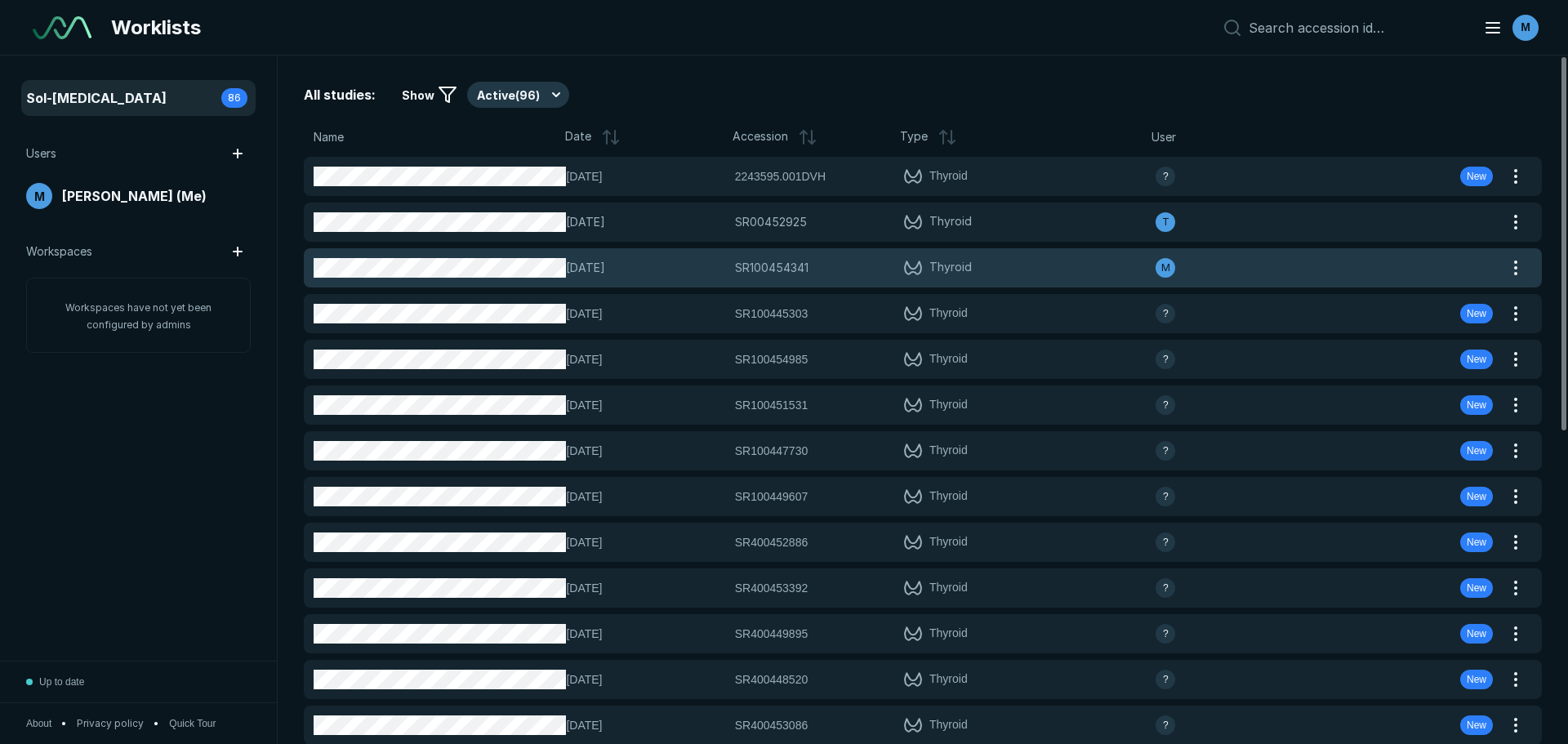
click at [1250, 272] on div "M" at bounding box center [1239, 268] width 168 height 20
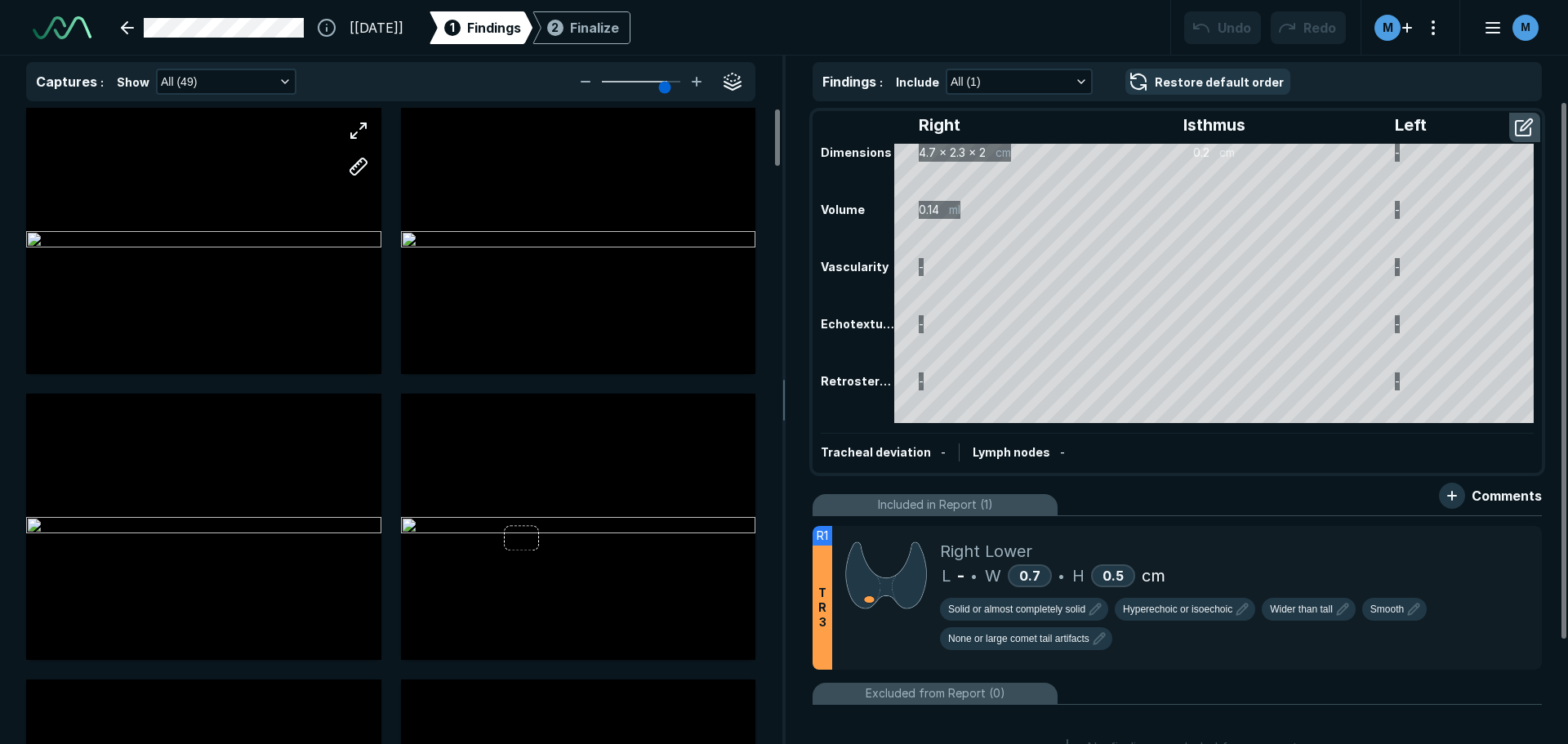
scroll to position [5163, 9152]
click at [239, 244] on div at bounding box center [204, 241] width 355 height 199
click at [359, 128] on button "button" at bounding box center [358, 130] width 32 height 32
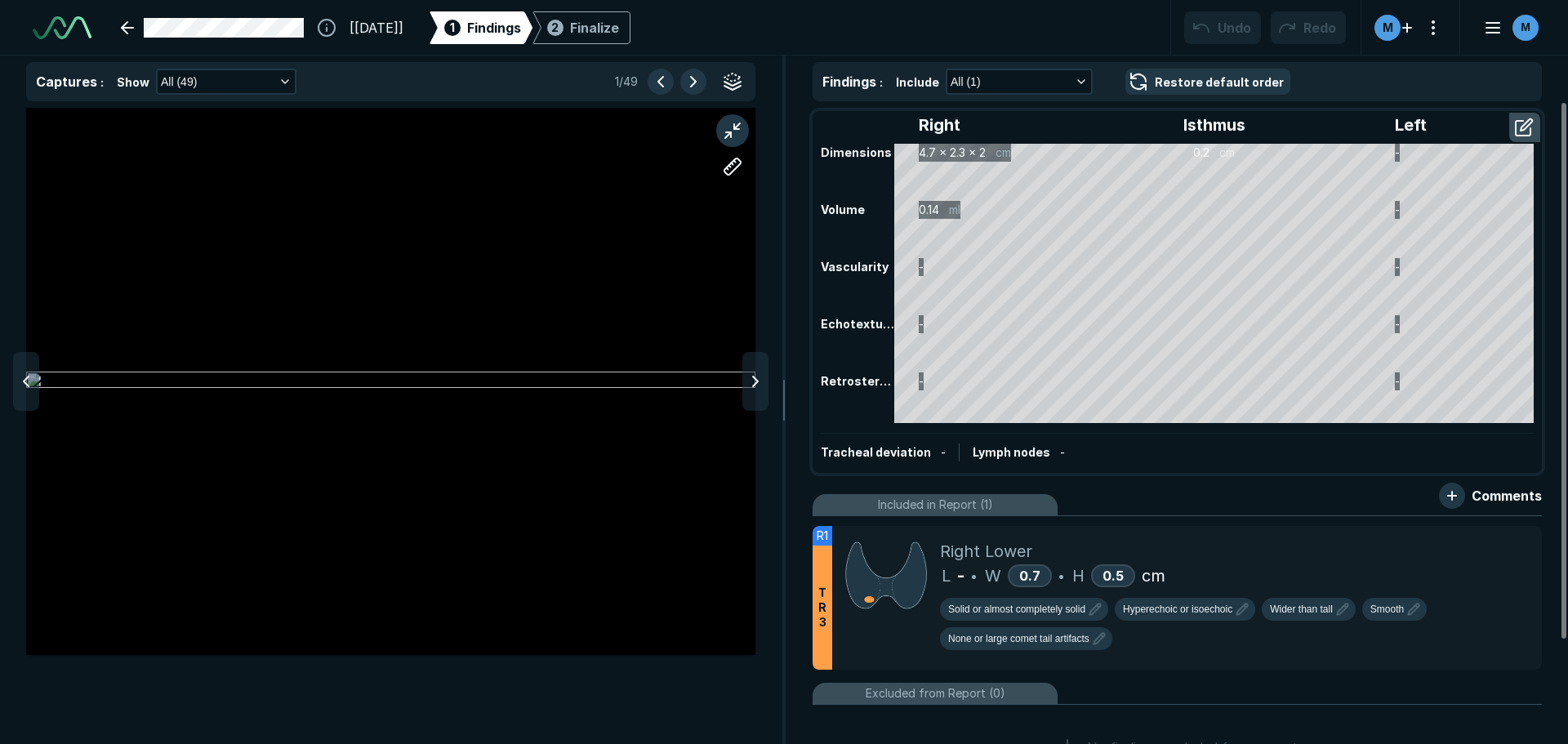
scroll to position [4784, 5353]
click at [136, 24] on link at bounding box center [213, 28] width 203 height 32
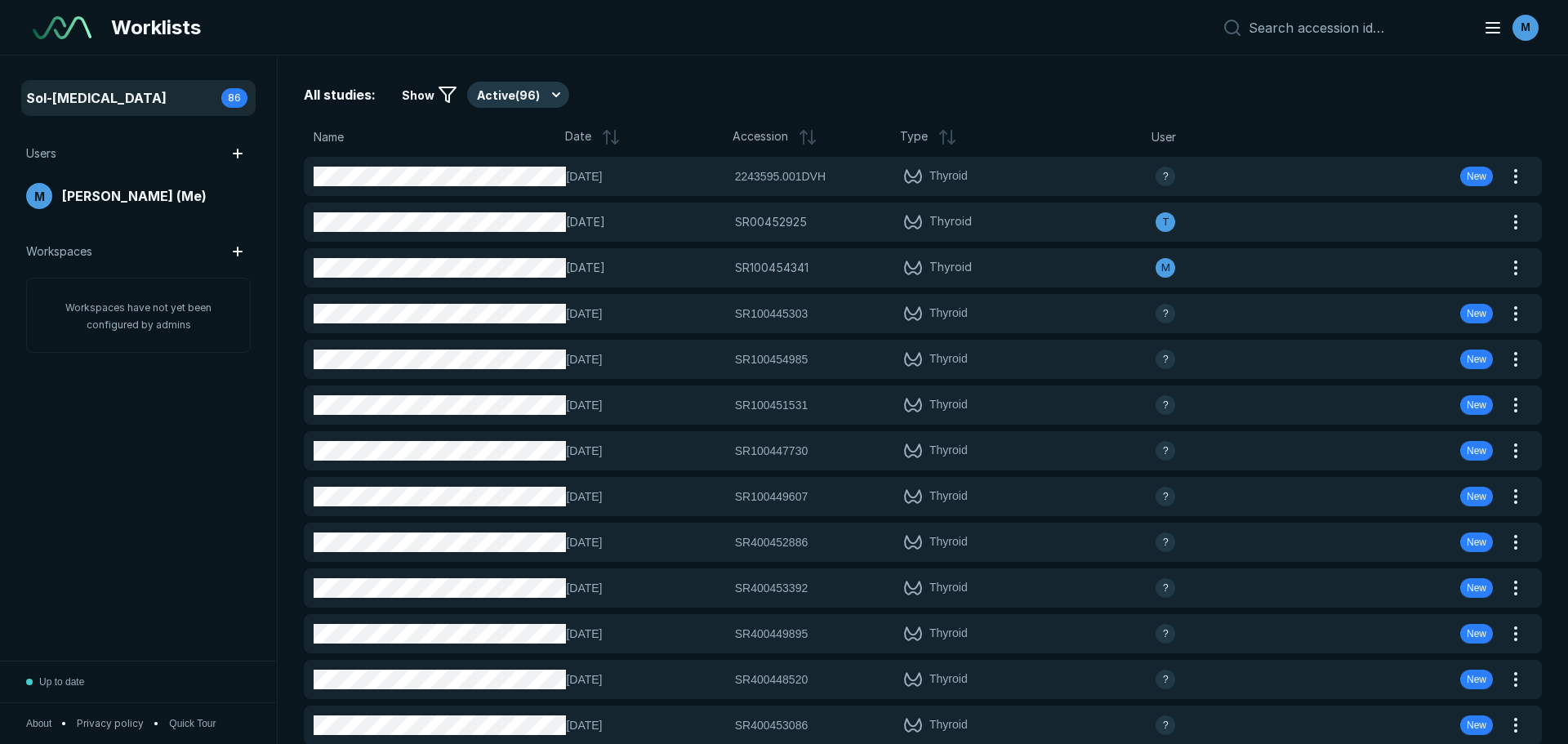
scroll to position [4902, 7642]
click at [1308, 26] on input at bounding box center [1355, 28] width 214 height 16
paste input "SR100456831"
type input "SR100456831"
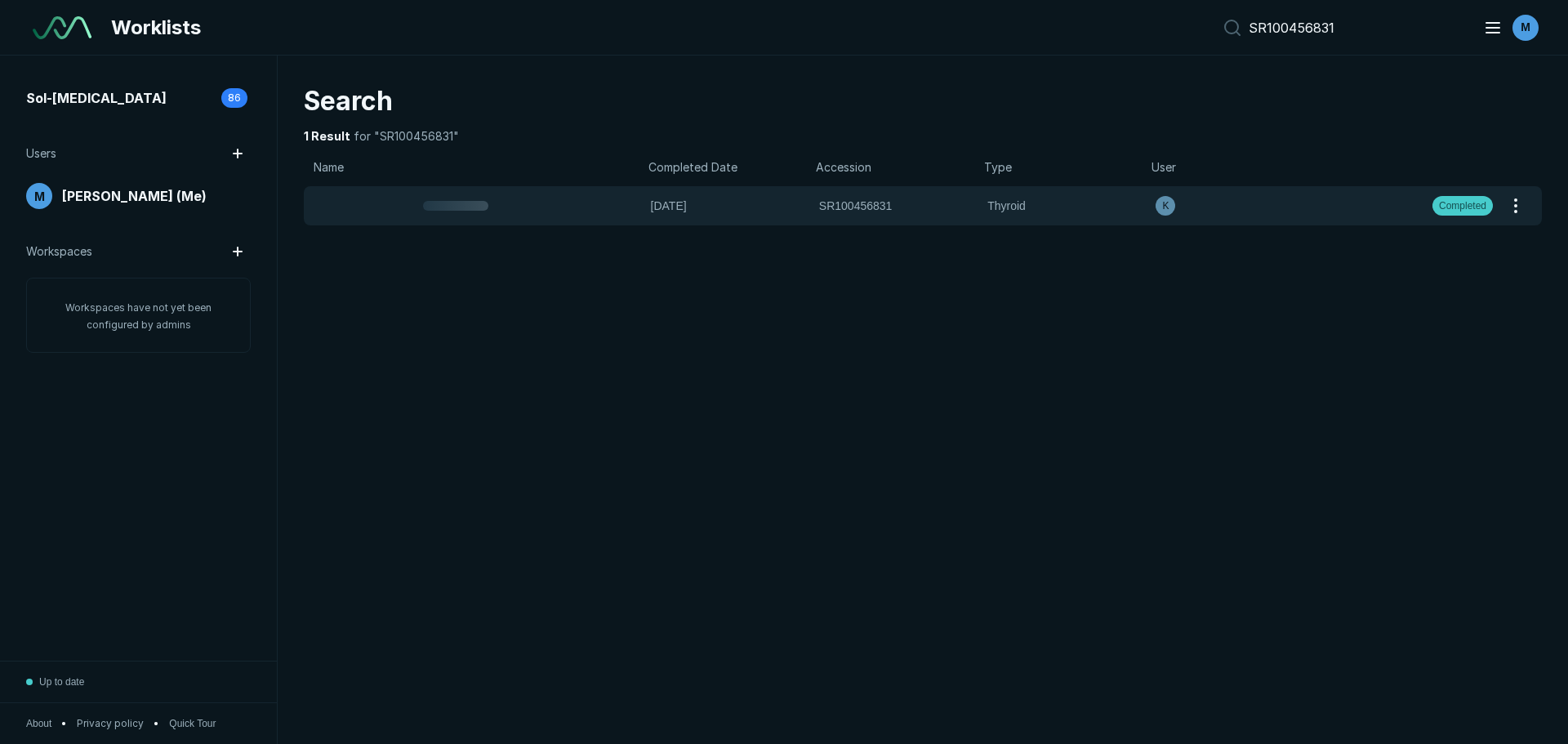
scroll to position [4902, 7642]
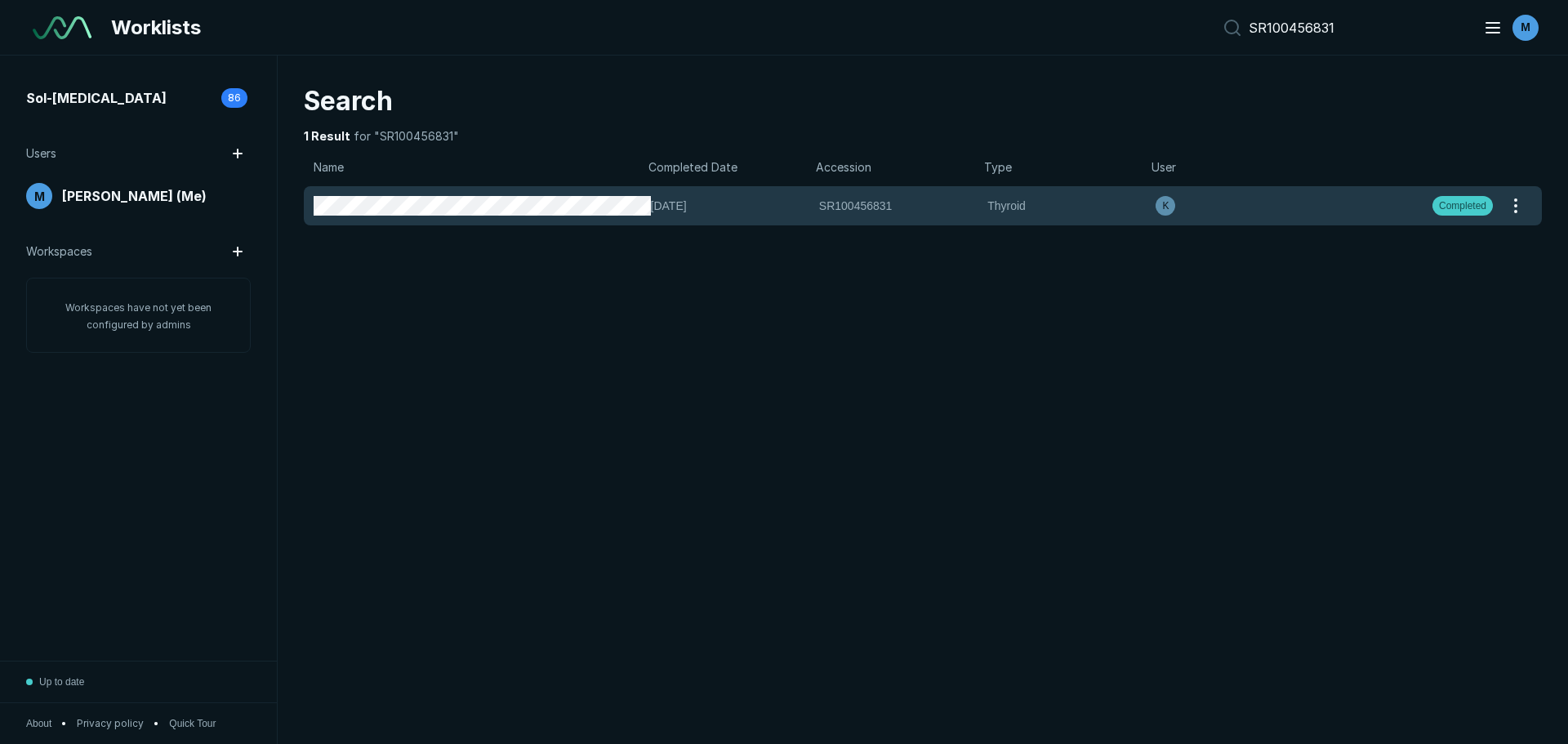
click at [1321, 203] on div "K" at bounding box center [1239, 206] width 168 height 20
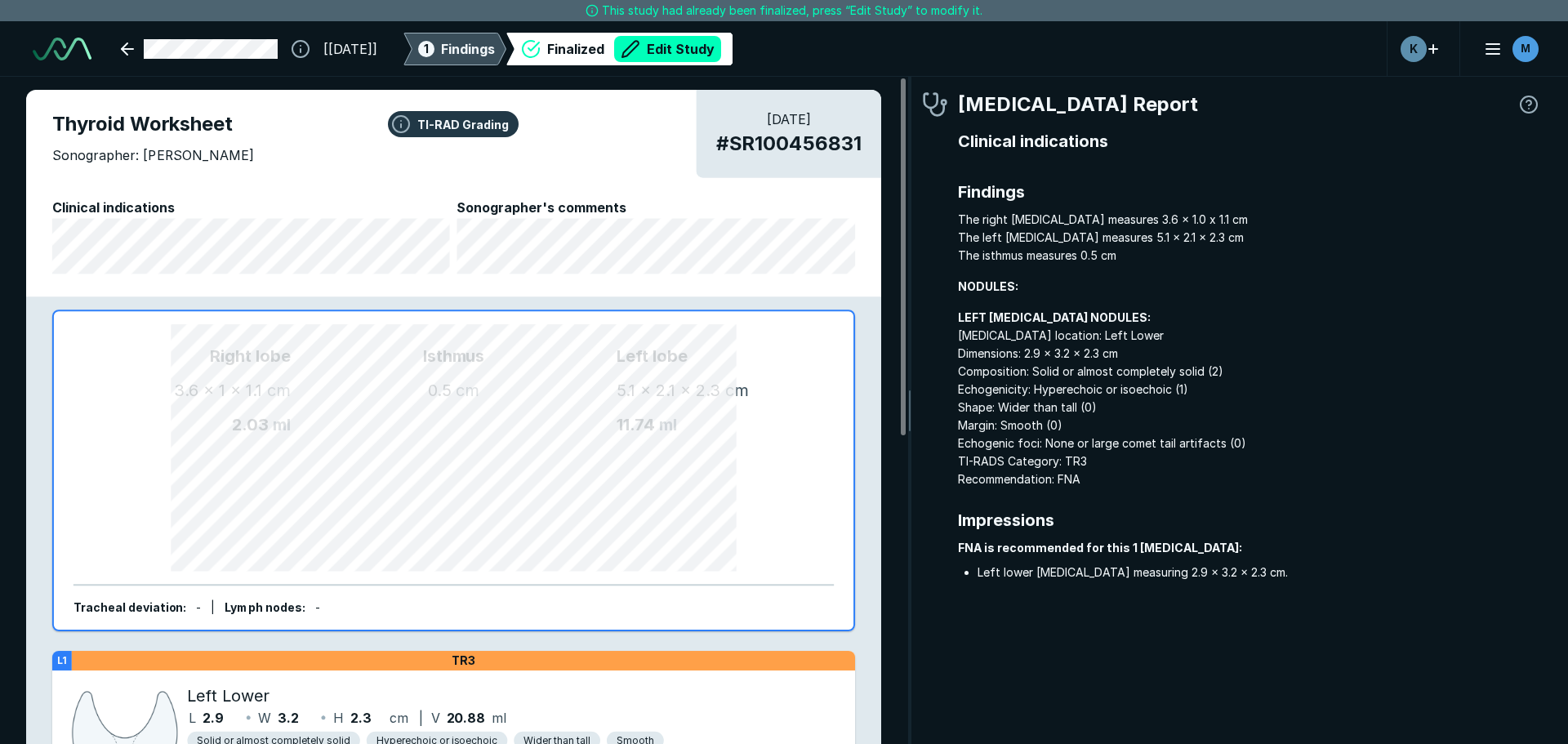
click at [495, 37] on div "1 Findings" at bounding box center [454, 48] width 80 height 32
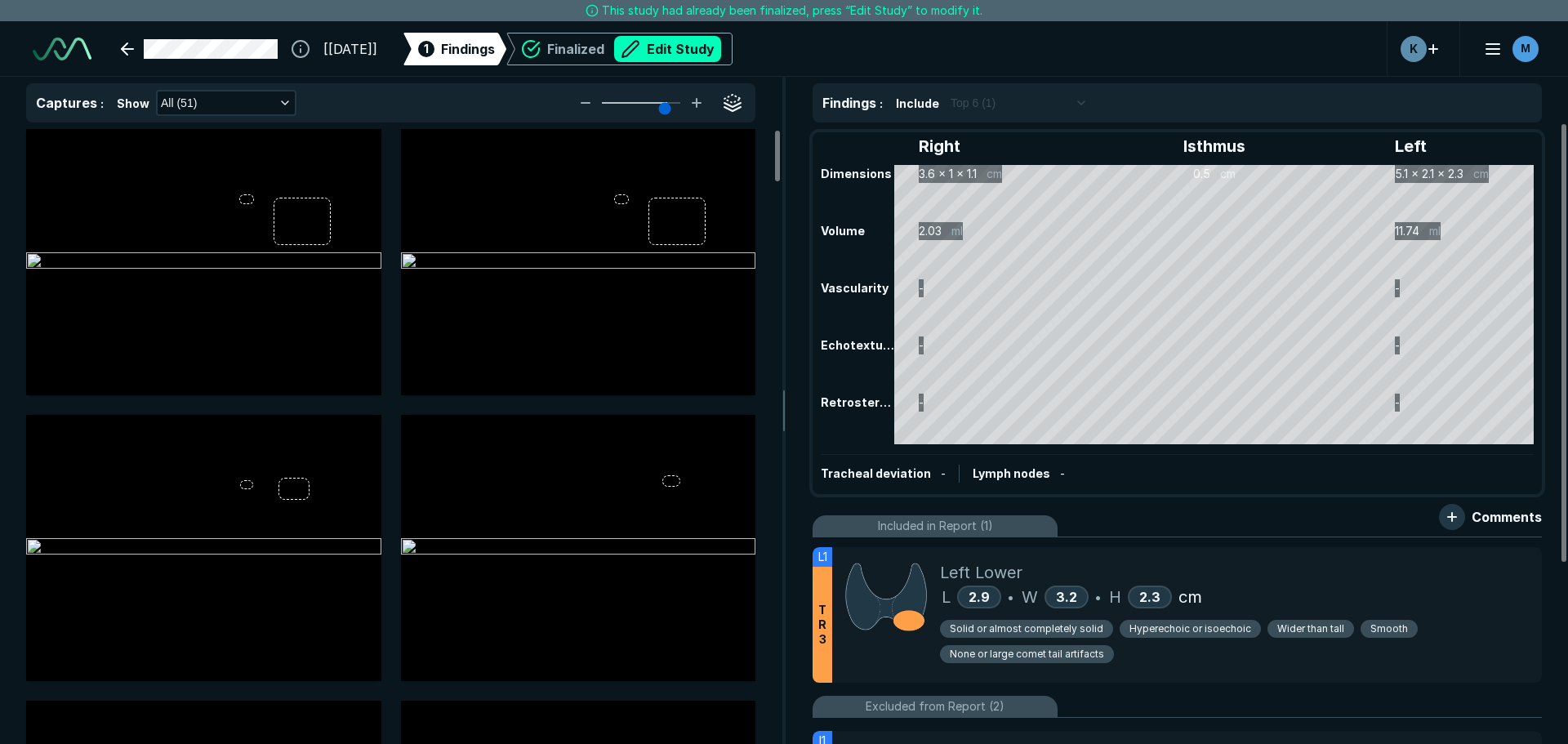
scroll to position [3678, 5365]
